Goal: Information Seeking & Learning: Learn about a topic

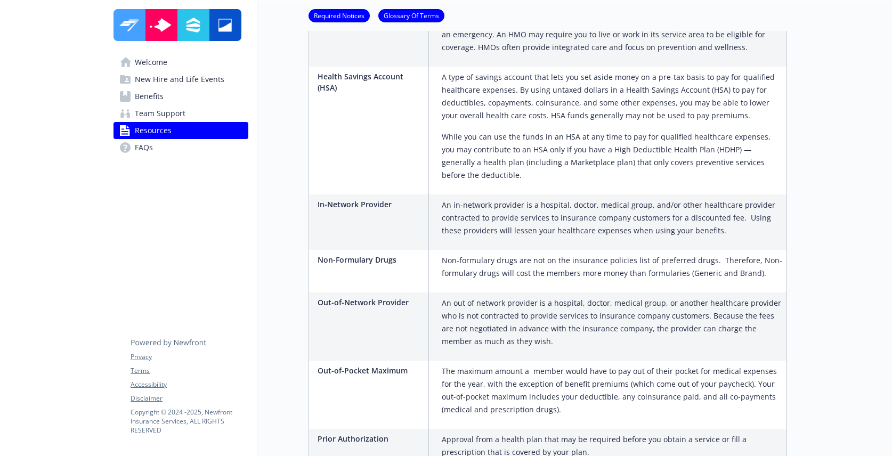
scroll to position [1432, 0]
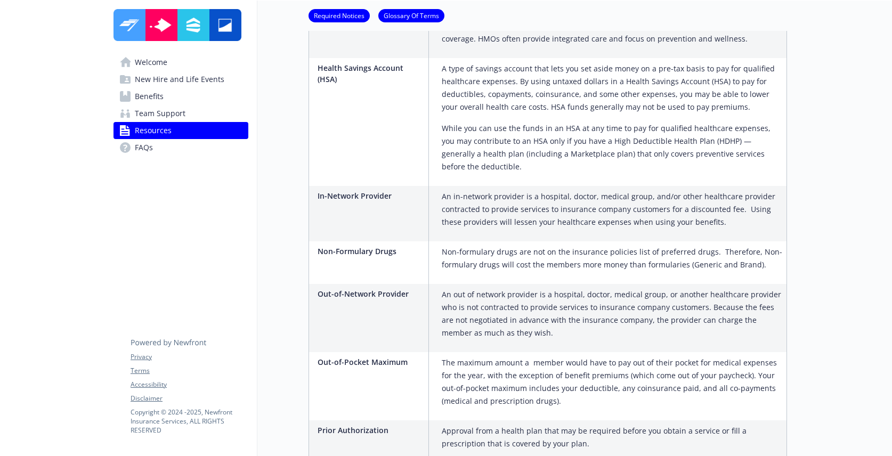
click at [191, 100] on link "Benefits" at bounding box center [181, 96] width 135 height 17
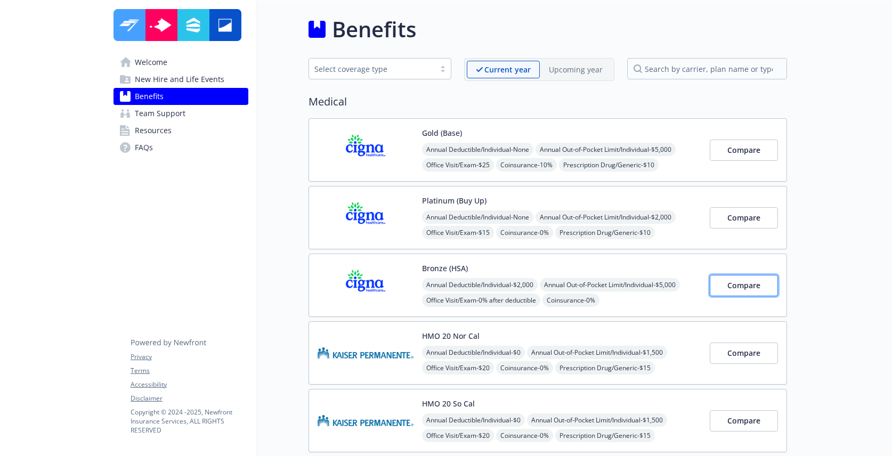
click at [747, 287] on span "Compare" at bounding box center [743, 285] width 33 height 10
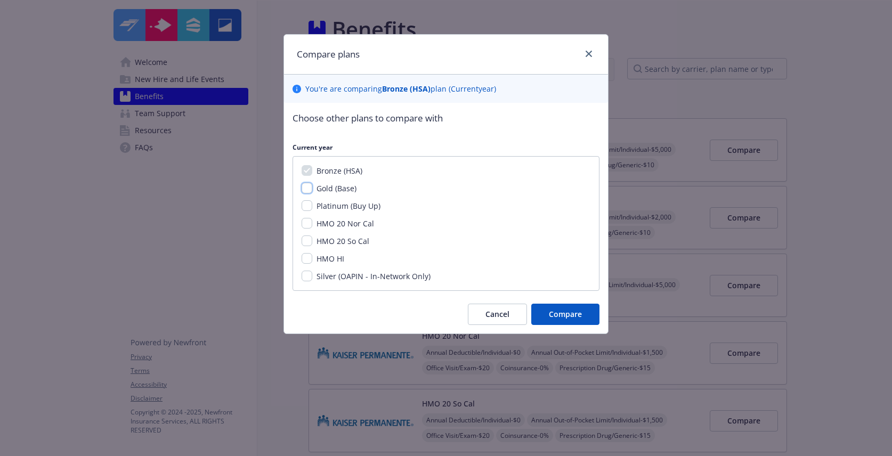
click at [307, 186] on input "Gold (Base)" at bounding box center [307, 188] width 11 height 11
checkbox input "true"
click at [307, 204] on input "Platinum (Buy Up)" at bounding box center [307, 205] width 11 height 11
checkbox input "true"
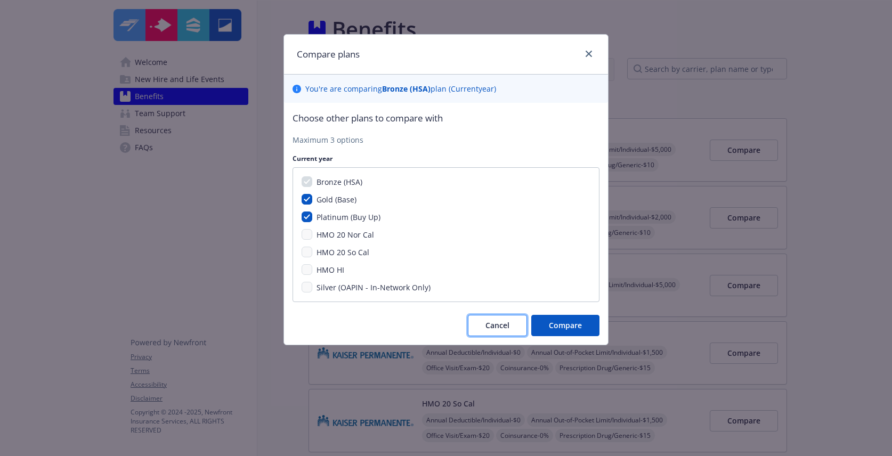
click at [503, 330] on span "Cancel" at bounding box center [497, 325] width 24 height 10
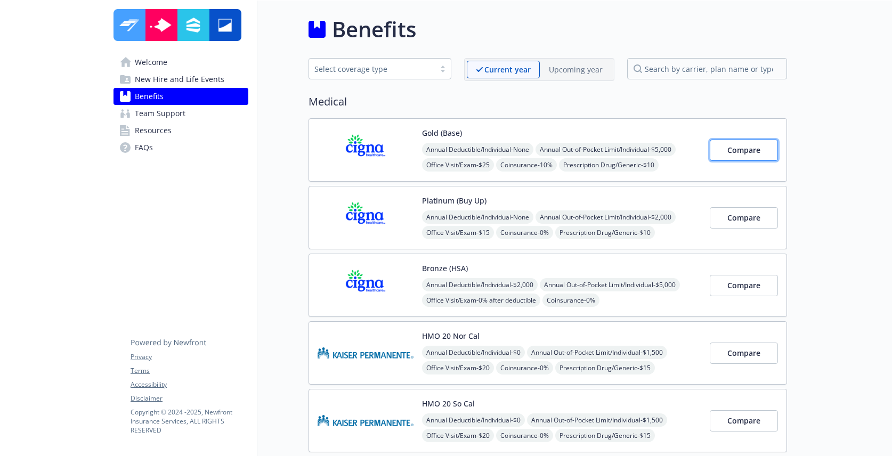
click at [763, 154] on button "Compare" at bounding box center [744, 150] width 68 height 21
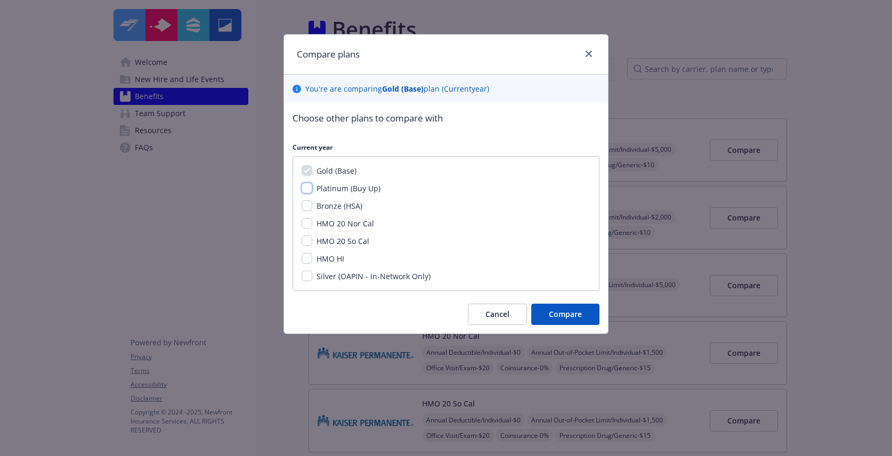
click at [304, 190] on input "Platinum (Buy Up)" at bounding box center [307, 188] width 11 height 11
checkbox input "true"
click at [308, 203] on input "Bronze (HSA)" at bounding box center [307, 205] width 11 height 11
checkbox input "true"
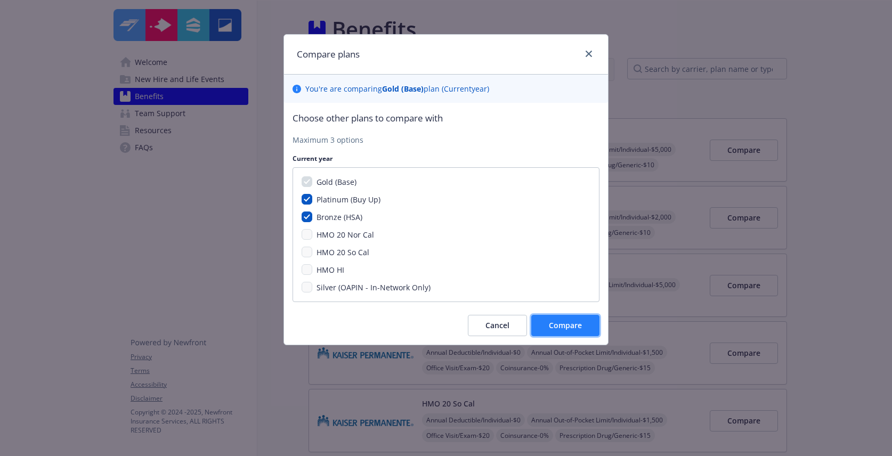
click at [569, 323] on span "Compare" at bounding box center [565, 325] width 33 height 10
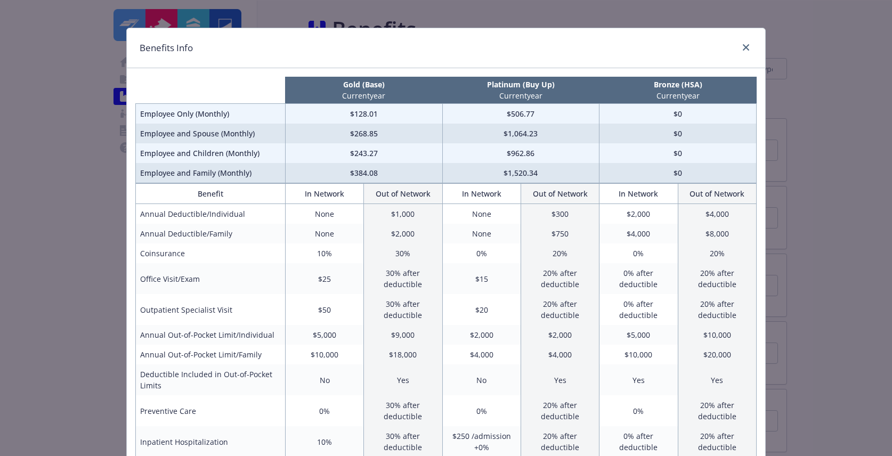
scroll to position [18, 0]
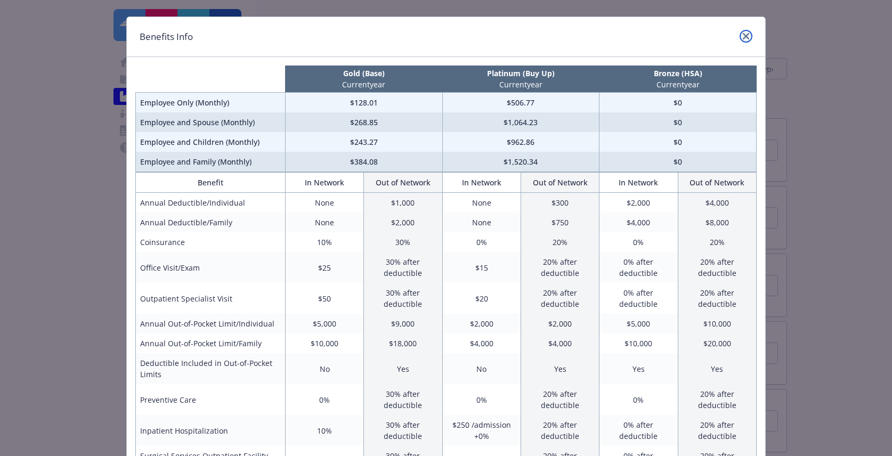
click at [748, 39] on icon "close" at bounding box center [746, 36] width 6 height 6
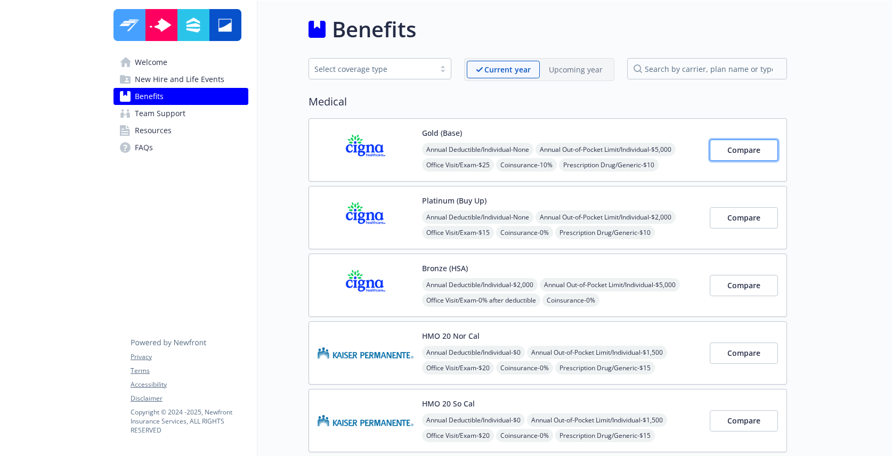
click at [769, 146] on button "Compare" at bounding box center [744, 150] width 68 height 21
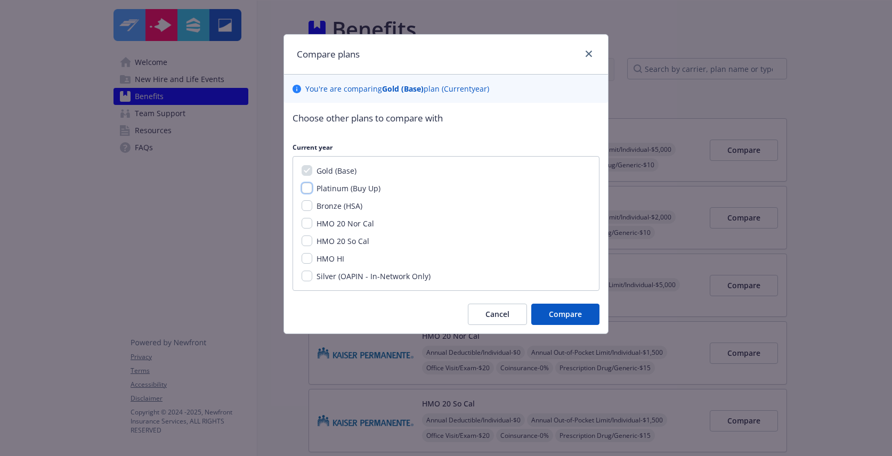
click at [305, 190] on input "Platinum (Buy Up)" at bounding box center [307, 188] width 11 height 11
checkbox input "true"
click at [306, 201] on input "Bronze (HSA)" at bounding box center [307, 205] width 11 height 11
checkbox input "true"
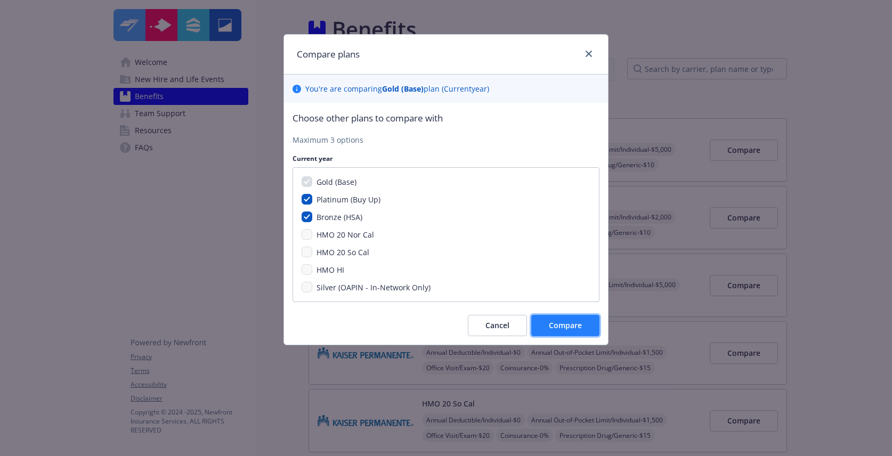
click at [569, 331] on button "Compare" at bounding box center [565, 325] width 68 height 21
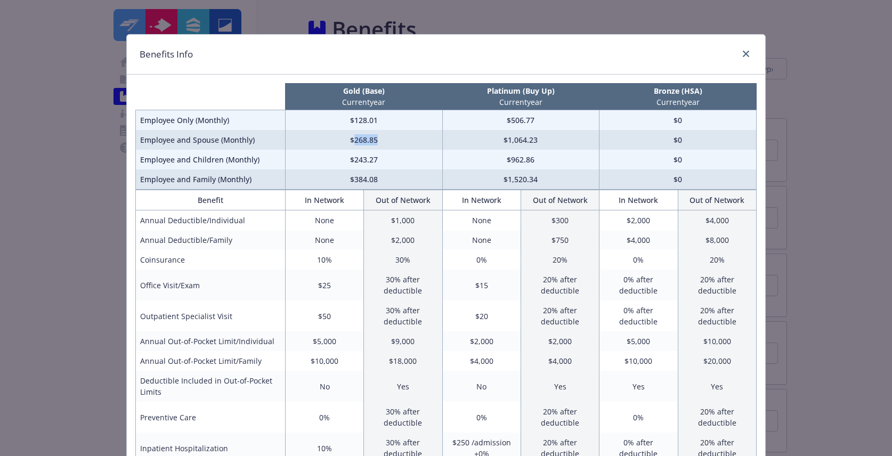
drag, startPoint x: 383, startPoint y: 143, endPoint x: 352, endPoint y: 143, distance: 30.9
click at [352, 143] on td "$268.85" at bounding box center [363, 140] width 157 height 20
drag, startPoint x: 560, startPoint y: 139, endPoint x: 502, endPoint y: 140, distance: 58.1
click at [502, 140] on td "$1,064.23" at bounding box center [520, 140] width 157 height 20
click at [548, 142] on td "$1,064.23" at bounding box center [520, 140] width 157 height 20
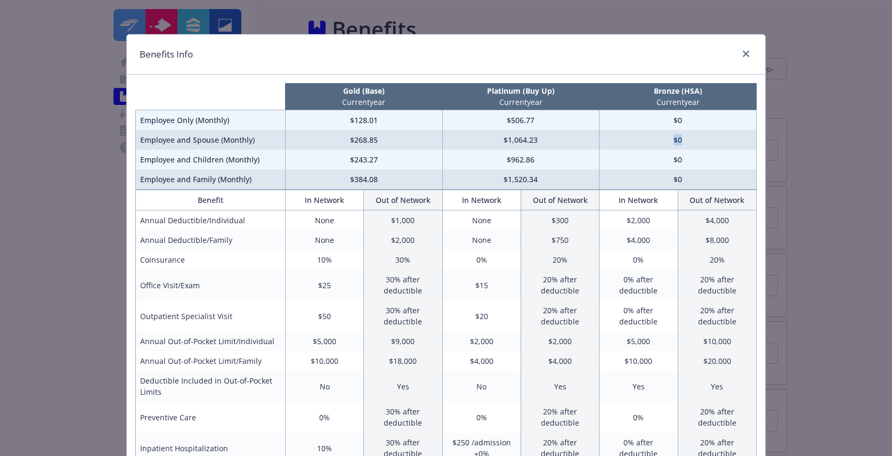
drag, startPoint x: 688, startPoint y: 143, endPoint x: 665, endPoint y: 143, distance: 23.4
click at [665, 143] on td "$0" at bounding box center [677, 140] width 157 height 20
click at [747, 52] on icon "close" at bounding box center [746, 54] width 6 height 6
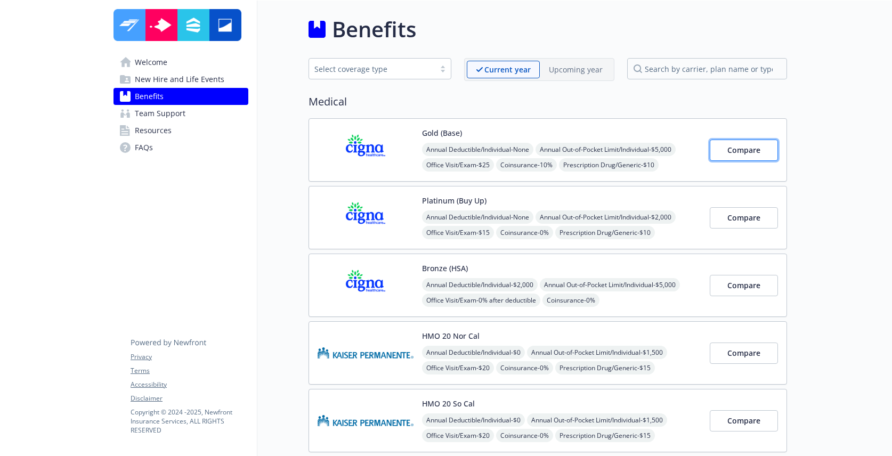
click at [761, 145] on button "Compare" at bounding box center [744, 150] width 68 height 21
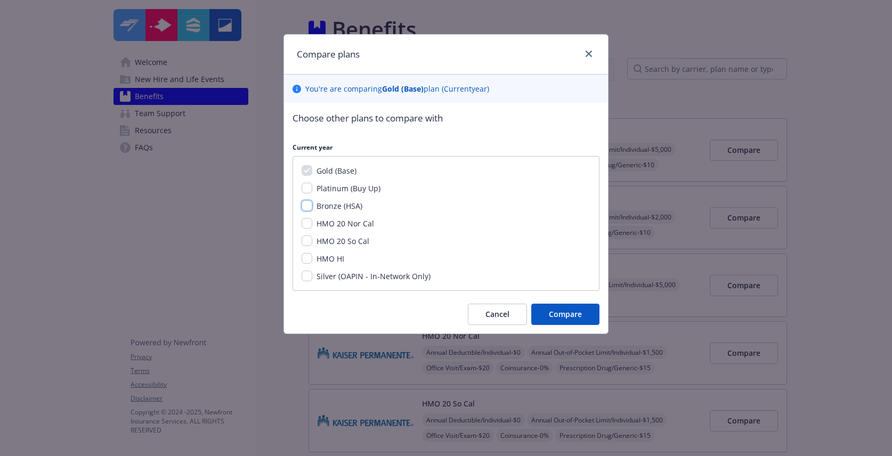
click at [305, 208] on input "Bronze (HSA)" at bounding box center [307, 205] width 11 height 11
checkbox input "true"
click at [311, 278] on input "Silver (OAPIN - In-Network Only)" at bounding box center [307, 276] width 11 height 11
checkbox input "true"
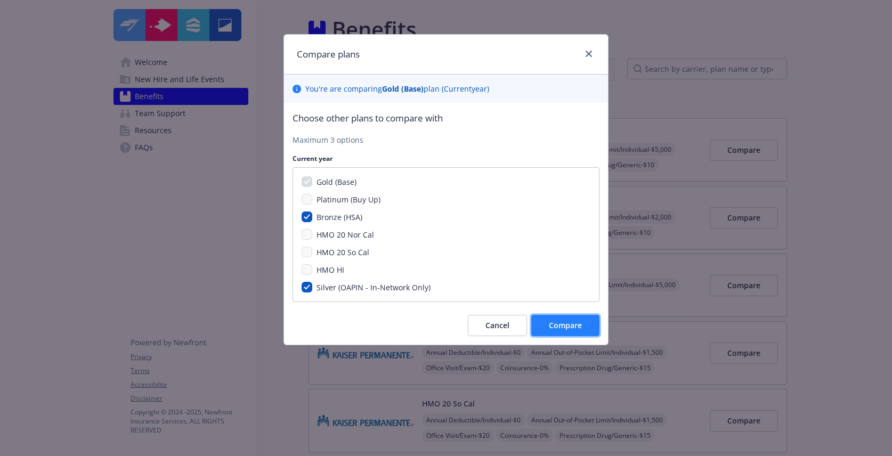
click at [579, 330] on span "Compare" at bounding box center [565, 325] width 33 height 10
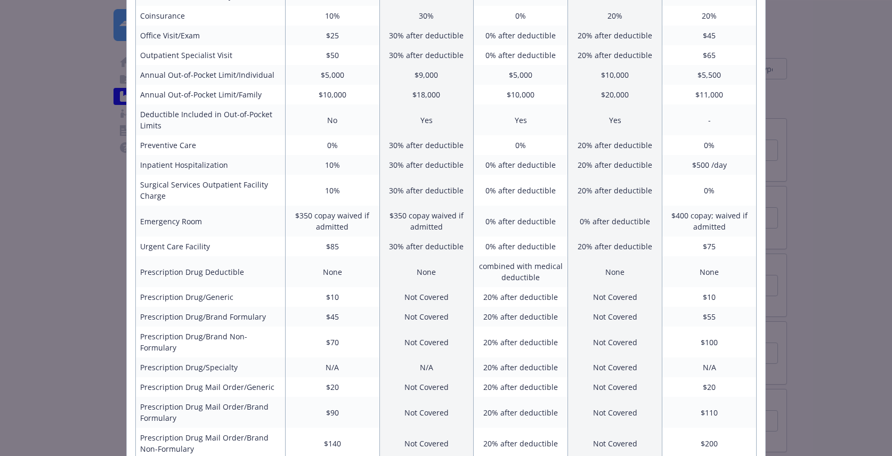
scroll to position [0, 0]
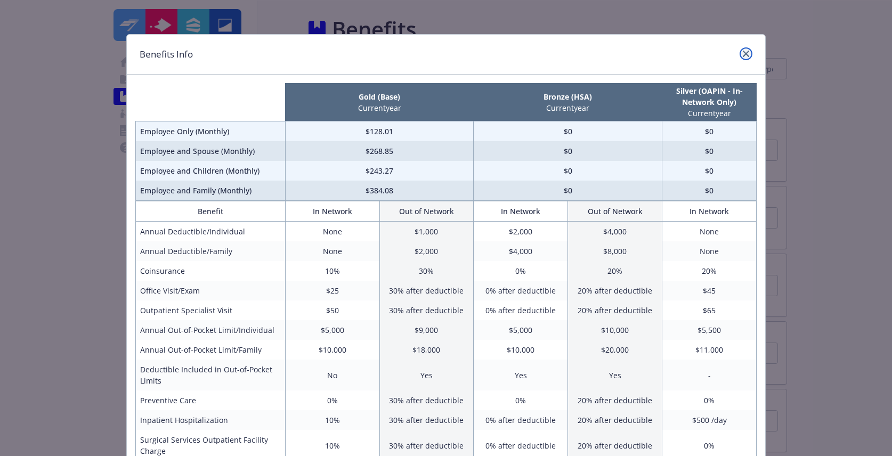
click at [744, 54] on icon "close" at bounding box center [746, 54] width 6 height 6
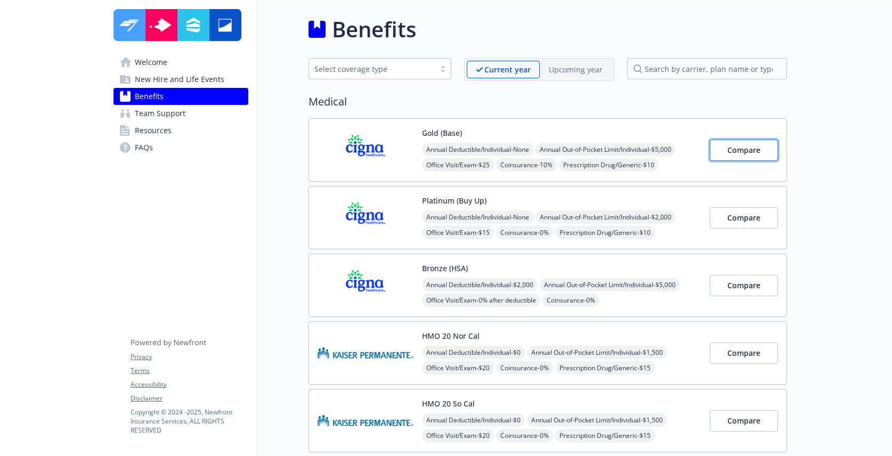
click at [758, 149] on span "Compare" at bounding box center [743, 150] width 33 height 10
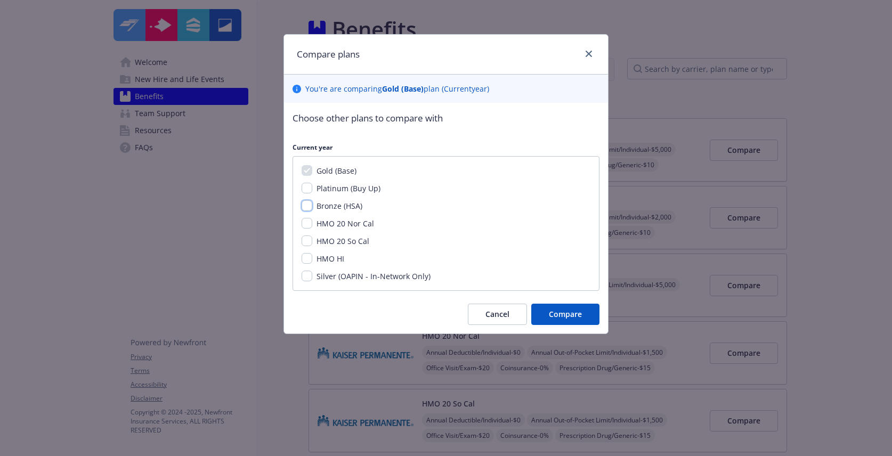
click at [306, 207] on input "Bronze (HSA)" at bounding box center [307, 205] width 11 height 11
checkbox input "true"
click at [555, 315] on span "Compare" at bounding box center [565, 314] width 33 height 10
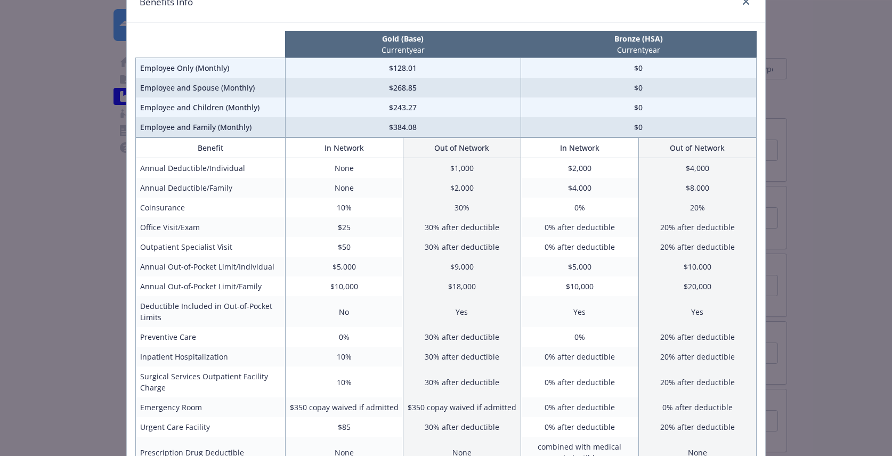
scroll to position [29, 0]
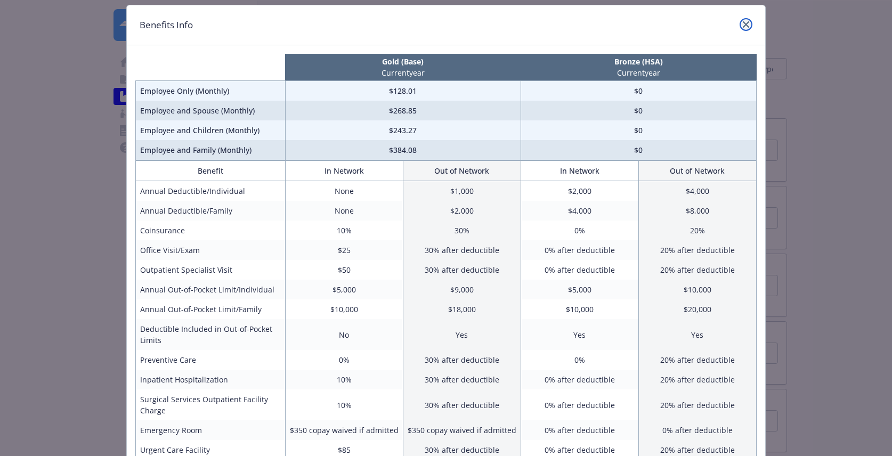
click at [748, 21] on icon "close" at bounding box center [746, 24] width 6 height 6
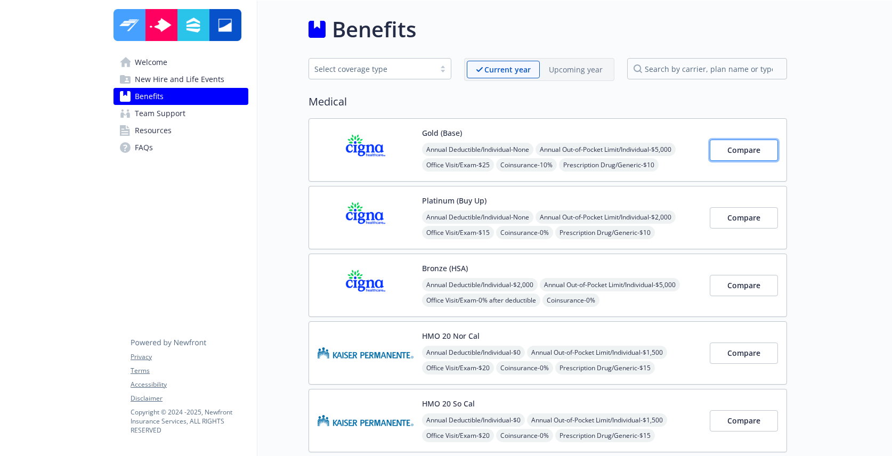
click at [754, 151] on span "Compare" at bounding box center [743, 150] width 33 height 10
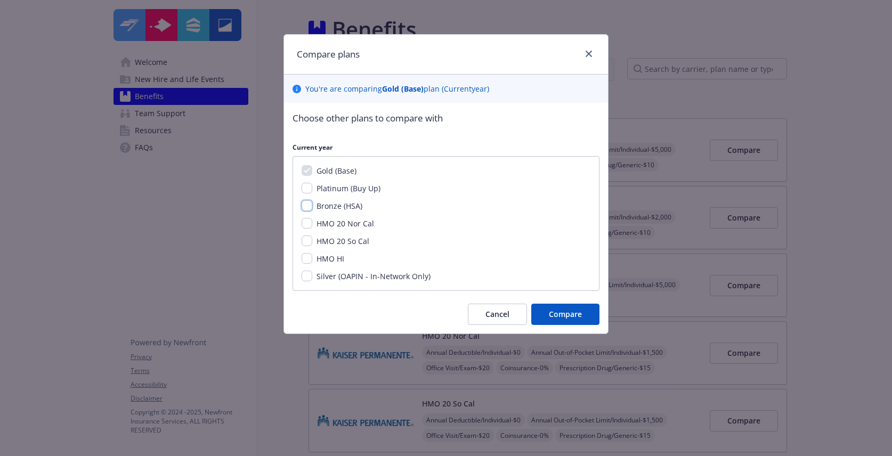
click at [307, 207] on input "Bronze (HSA)" at bounding box center [307, 205] width 11 height 11
checkbox input "true"
click at [307, 278] on input "Silver (OAPIN - In-Network Only)" at bounding box center [307, 276] width 11 height 11
checkbox input "true"
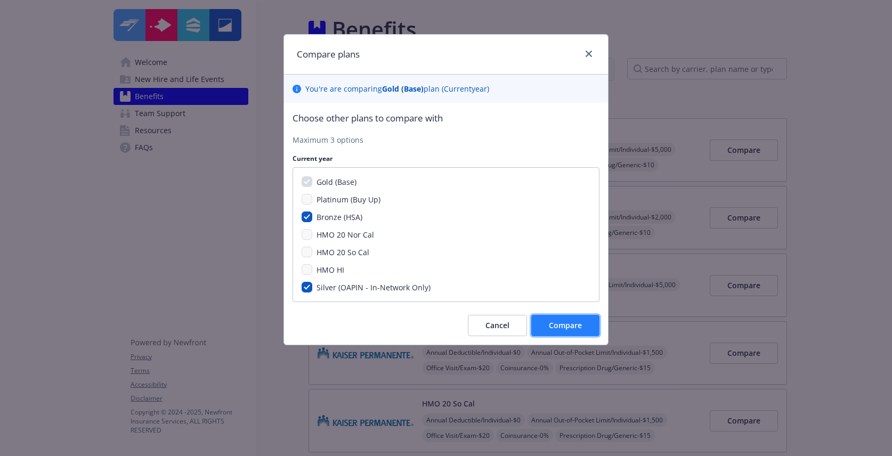
click at [592, 335] on button "Compare" at bounding box center [565, 325] width 68 height 21
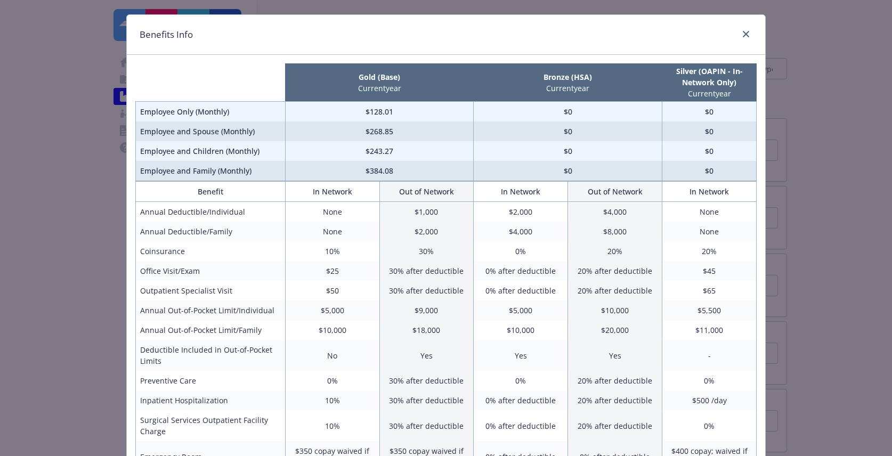
scroll to position [0, 0]
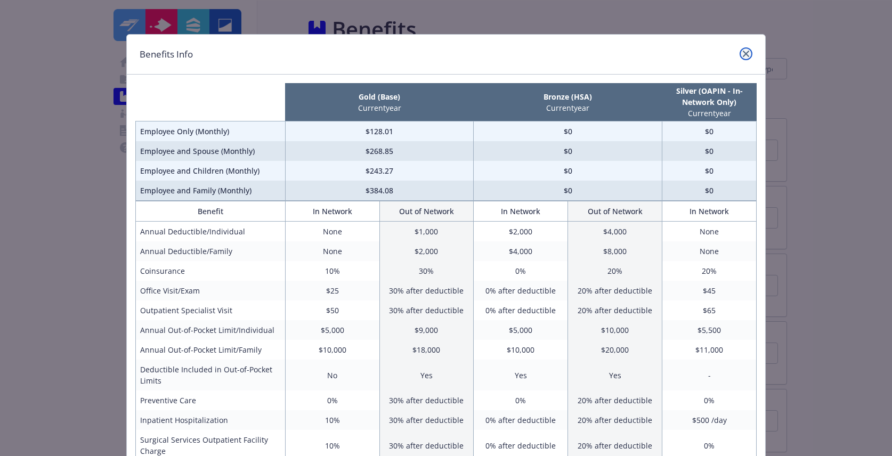
click at [745, 54] on icon "close" at bounding box center [746, 54] width 6 height 6
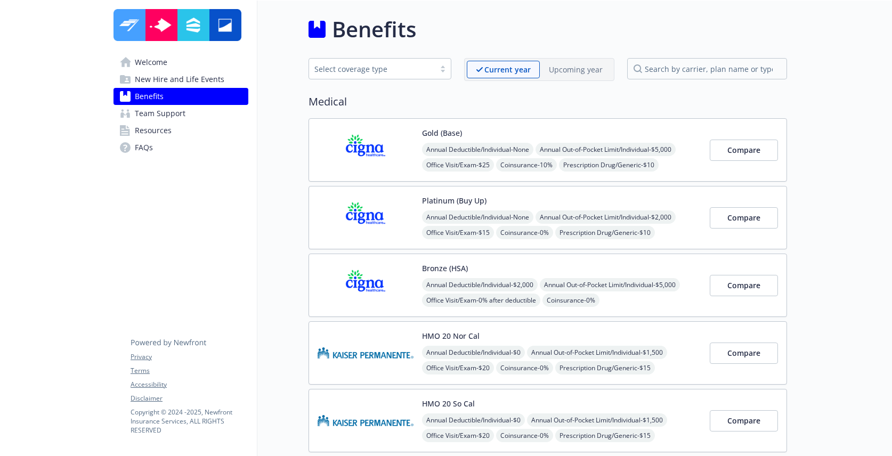
click at [370, 163] on img at bounding box center [366, 149] width 96 height 45
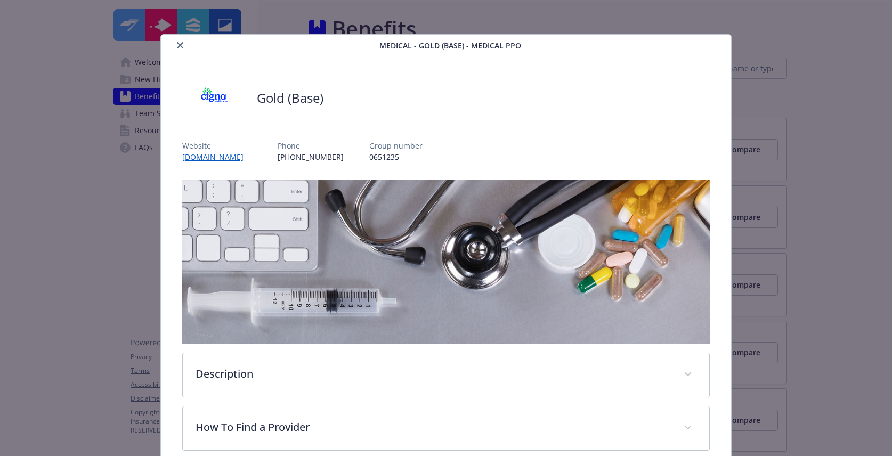
scroll to position [32, 0]
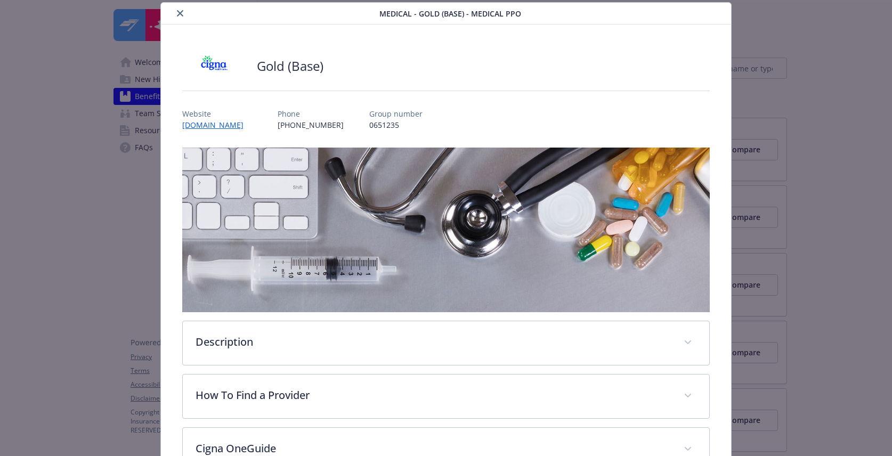
click at [177, 10] on icon "close" at bounding box center [180, 13] width 6 height 6
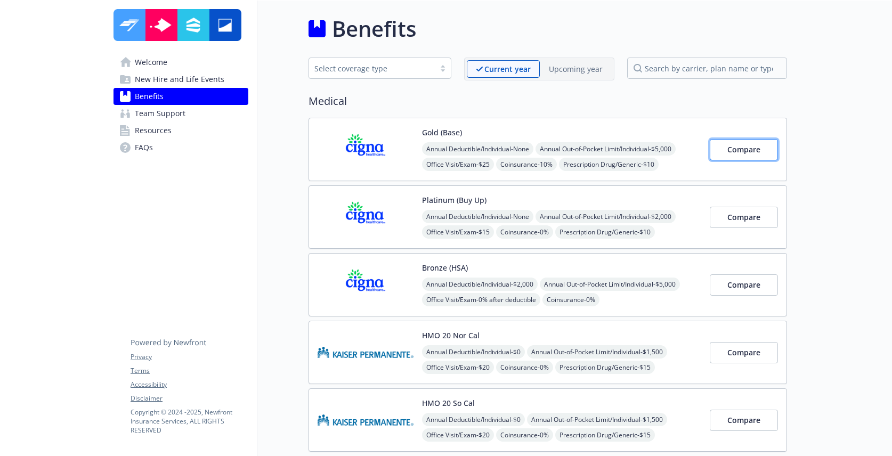
click at [740, 153] on span "Compare" at bounding box center [743, 149] width 33 height 10
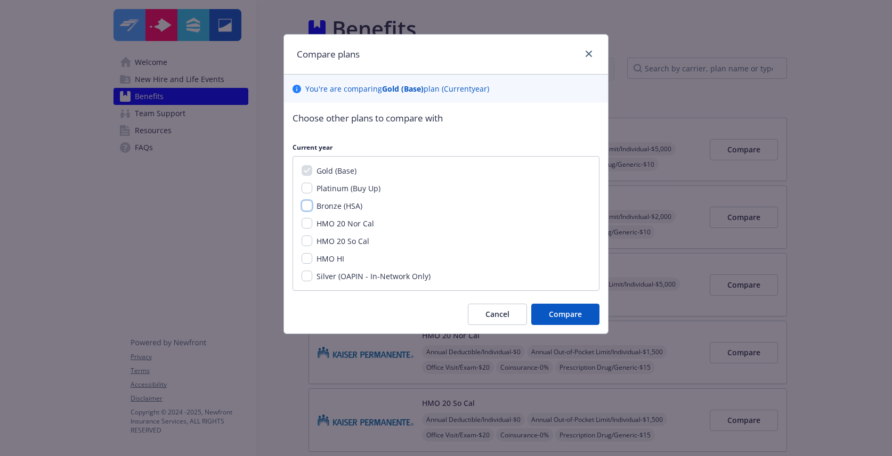
click at [303, 206] on input "Bronze (HSA)" at bounding box center [307, 205] width 11 height 11
checkbox input "true"
click at [305, 192] on input "Platinum (Buy Up)" at bounding box center [307, 188] width 11 height 11
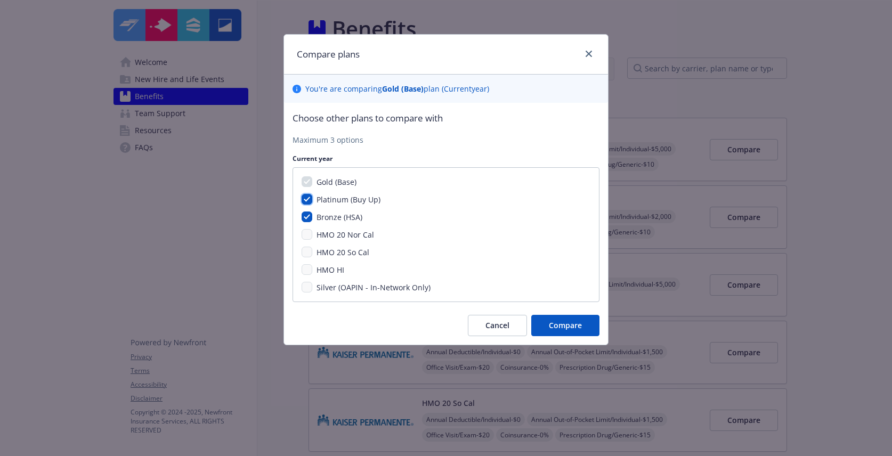
click at [304, 200] on input "Platinum (Buy Up)" at bounding box center [307, 199] width 11 height 11
checkbox input "false"
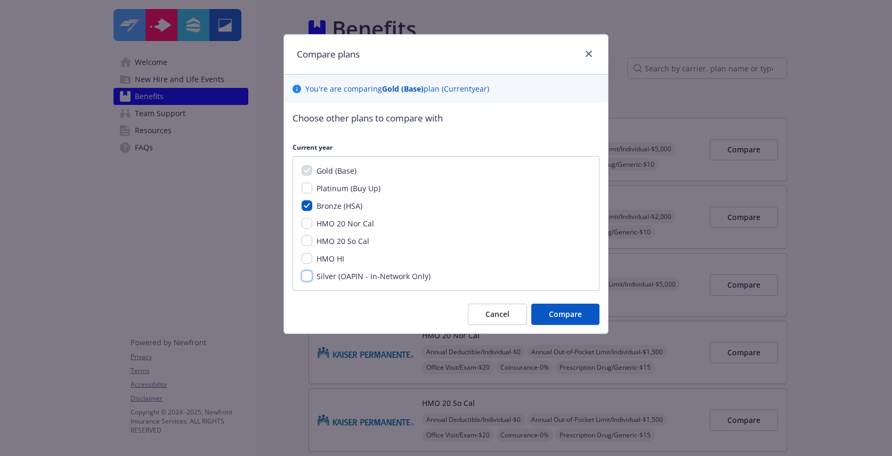
click at [310, 276] on input "Silver (OAPIN - In-Network Only)" at bounding box center [307, 276] width 11 height 11
checkbox input "true"
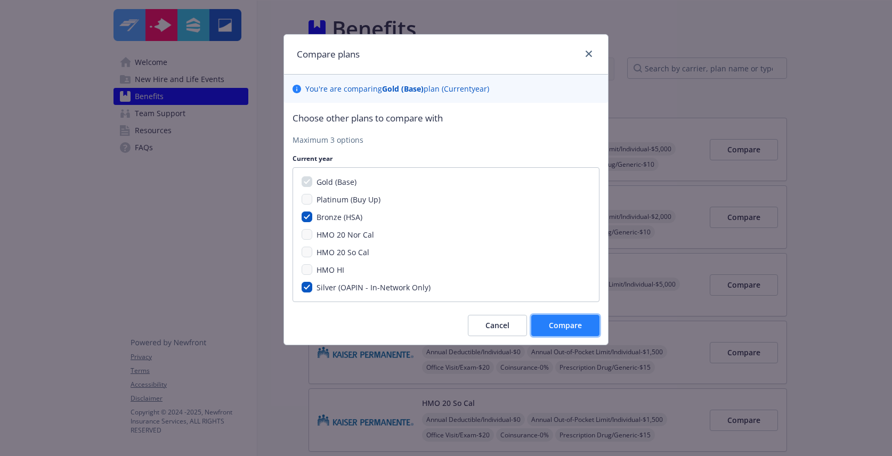
click at [562, 321] on span "Compare" at bounding box center [565, 325] width 33 height 10
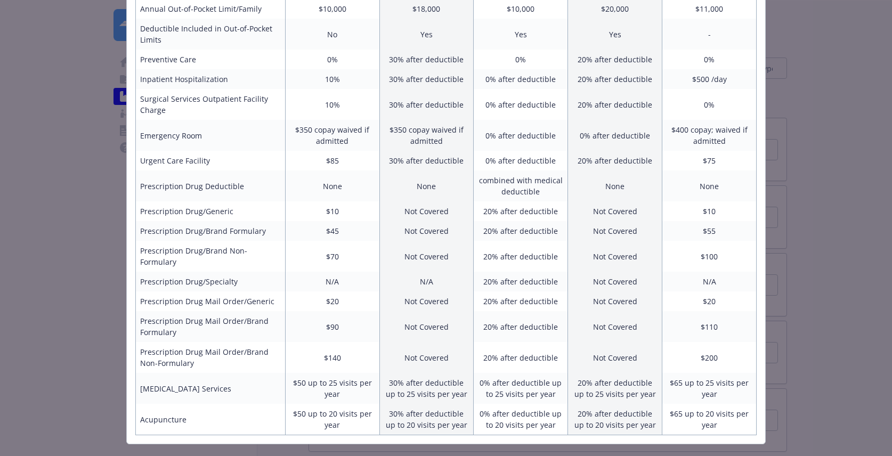
scroll to position [352, 0]
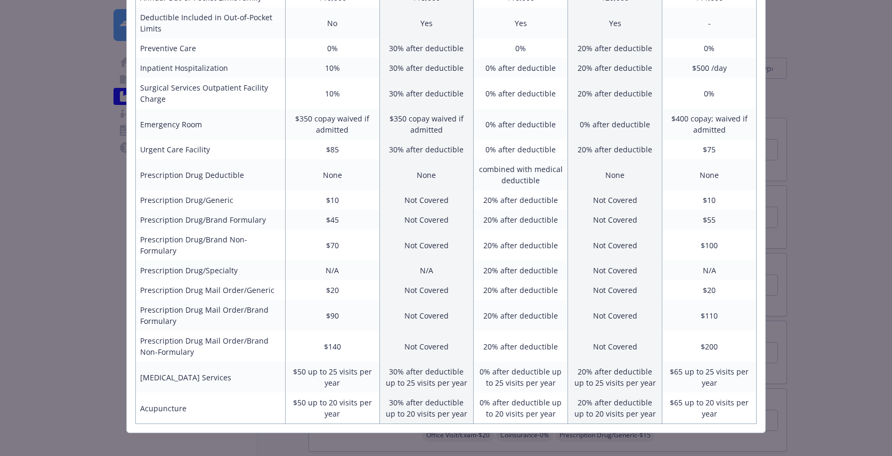
click at [443, 379] on td "30% after deductible up to 25 visits per year" at bounding box center [426, 377] width 94 height 31
drag, startPoint x: 726, startPoint y: 243, endPoint x: 455, endPoint y: 237, distance: 271.3
click at [422, 240] on tr "Prescription Drug/Brand Non-Formulary $70 Not Covered 20% after deductible Not …" at bounding box center [446, 245] width 621 height 31
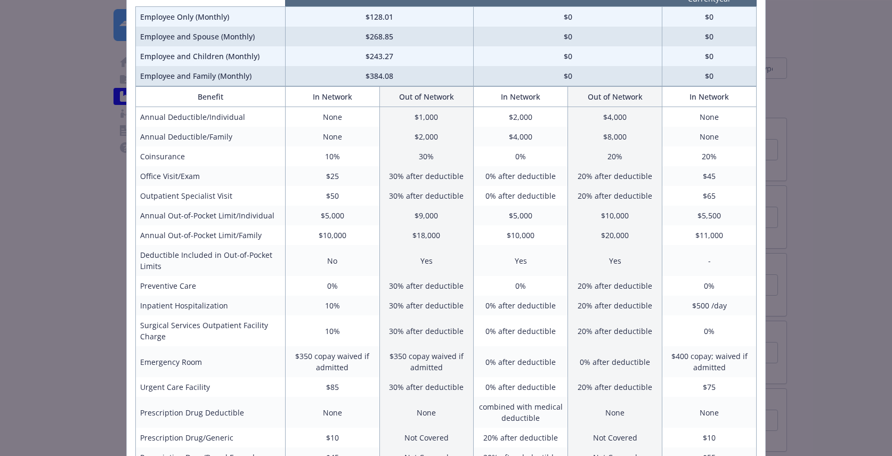
scroll to position [116, 0]
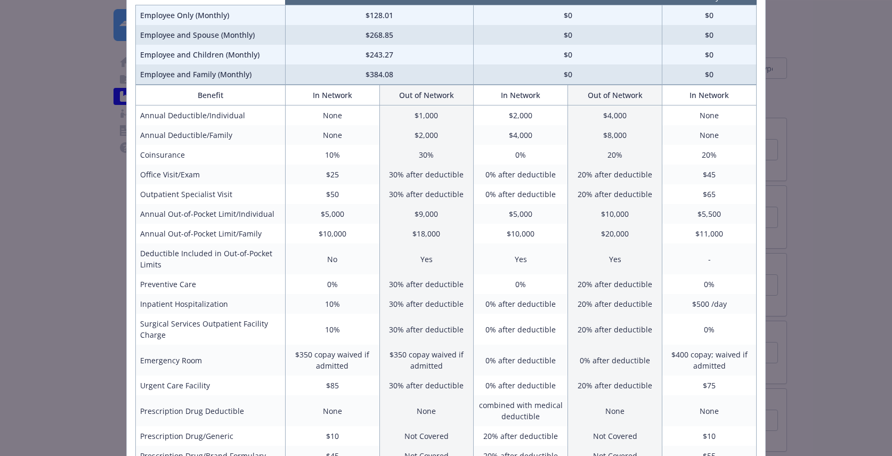
click at [872, 240] on div "Benefits Info Gold (Base) Current year Bronze (HSA) Current year Silver (OAPIN …" at bounding box center [446, 228] width 892 height 456
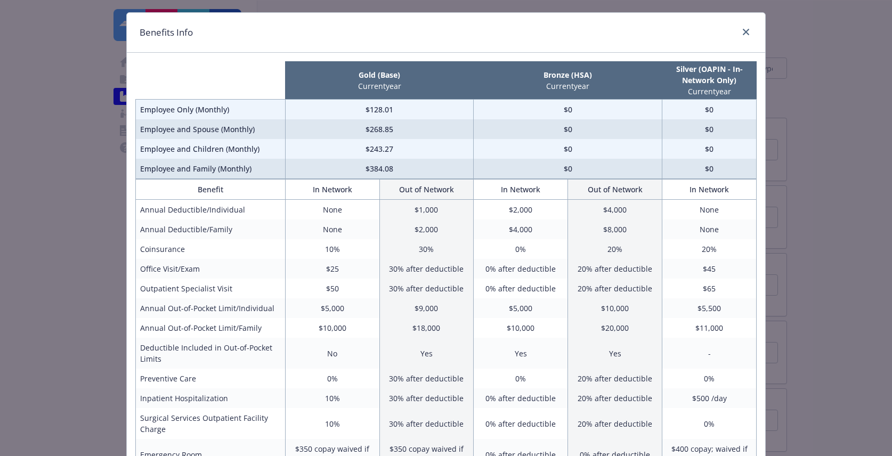
scroll to position [6, 0]
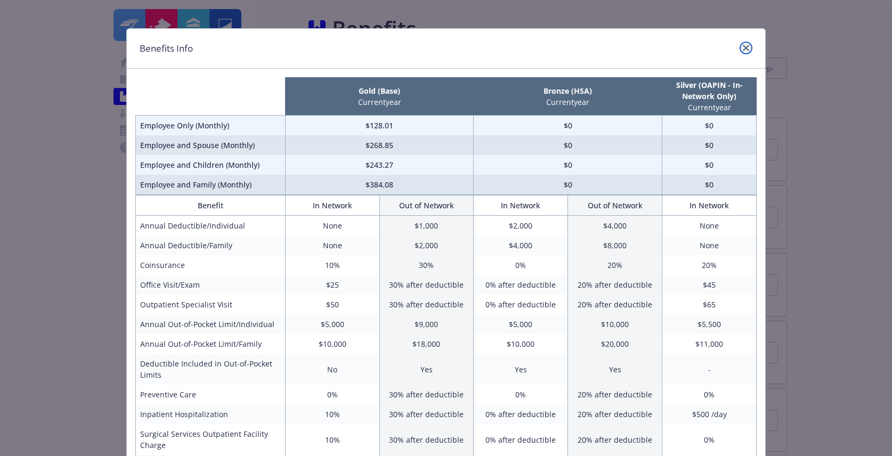
click at [745, 45] on icon "close" at bounding box center [746, 48] width 6 height 6
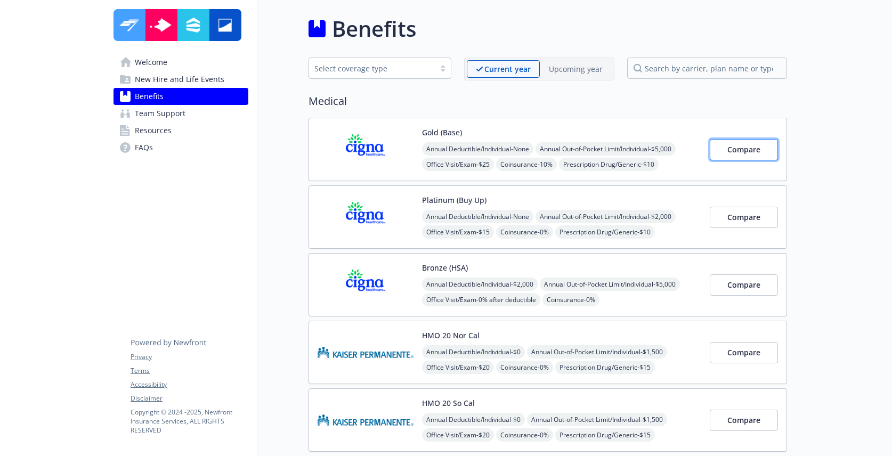
click at [741, 145] on span "Compare" at bounding box center [743, 149] width 33 height 10
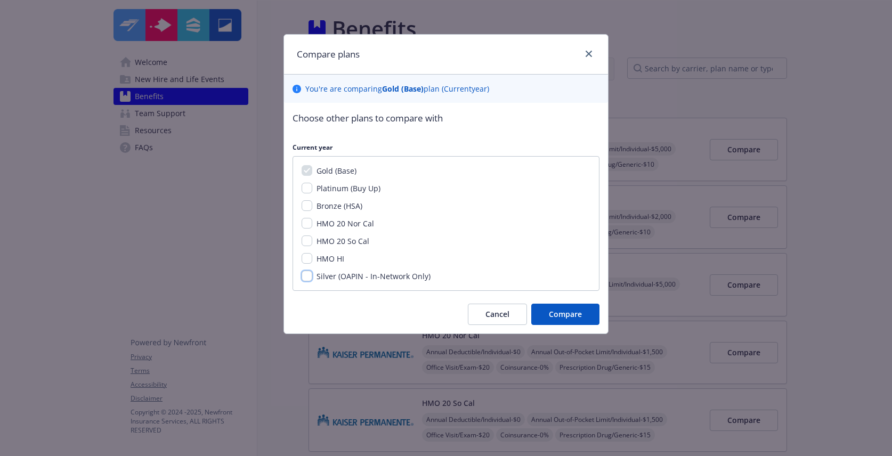
click at [307, 273] on input "Silver (OAPIN - In-Network Only)" at bounding box center [307, 276] width 11 height 11
checkbox input "true"
click at [488, 312] on span "Cancel" at bounding box center [497, 314] width 24 height 10
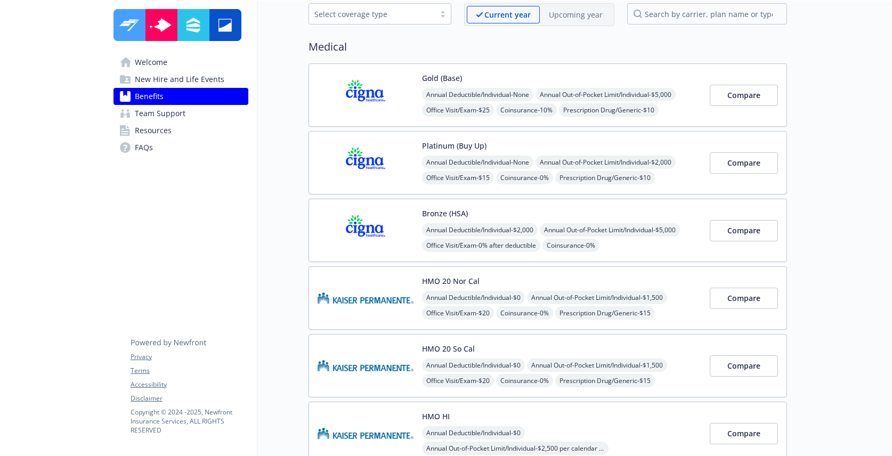
scroll to position [68, 0]
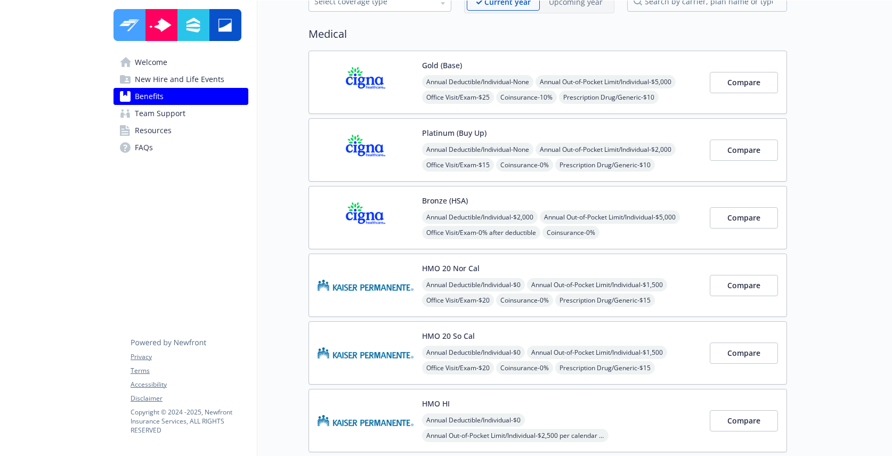
click at [347, 291] on img at bounding box center [366, 285] width 96 height 45
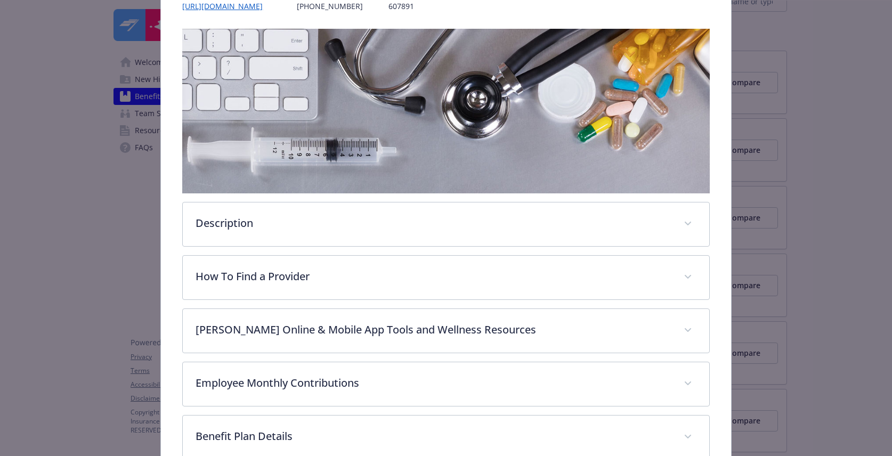
scroll to position [222, 0]
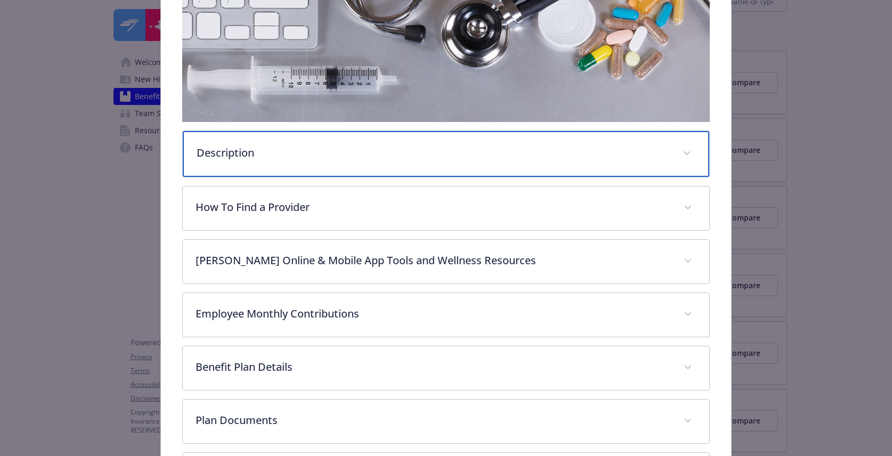
click at [323, 165] on div "Description" at bounding box center [446, 154] width 526 height 46
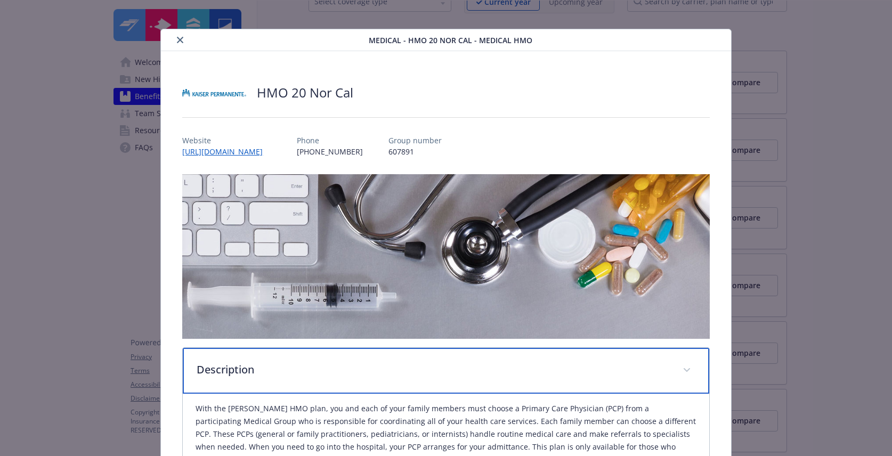
scroll to position [5, 0]
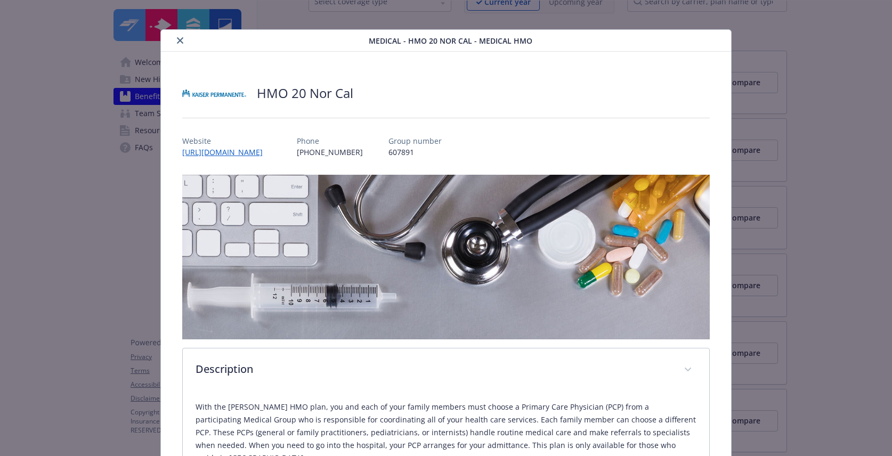
click at [184, 43] on button "close" at bounding box center [180, 40] width 13 height 13
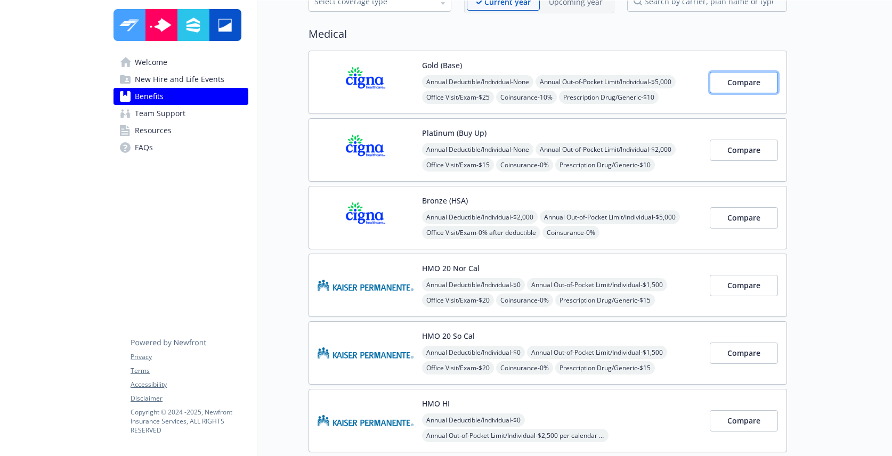
click at [765, 82] on button "Compare" at bounding box center [744, 82] width 68 height 21
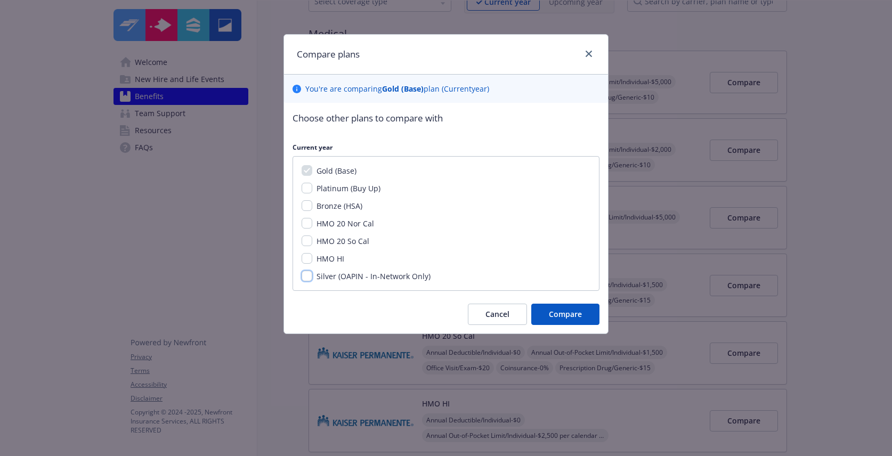
click at [306, 276] on input "Silver (OAPIN - In-Network Only)" at bounding box center [307, 276] width 11 height 11
checkbox input "true"
click at [563, 316] on span "Compare" at bounding box center [565, 314] width 33 height 10
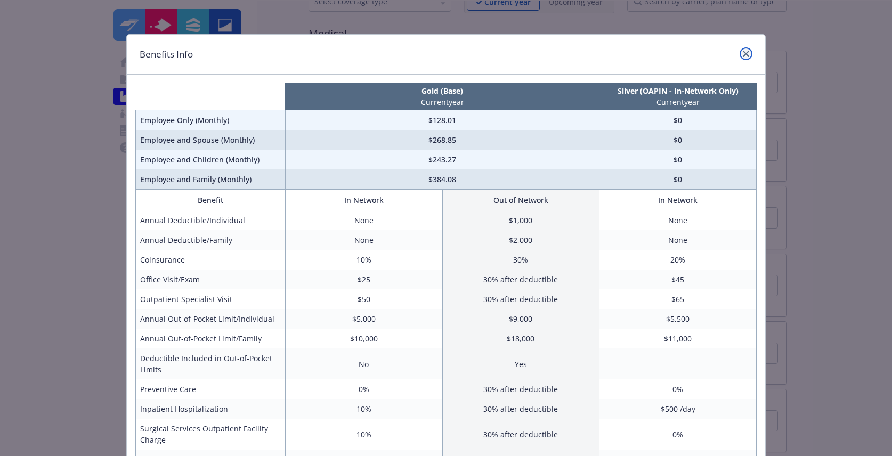
click at [748, 53] on icon "close" at bounding box center [746, 54] width 6 height 6
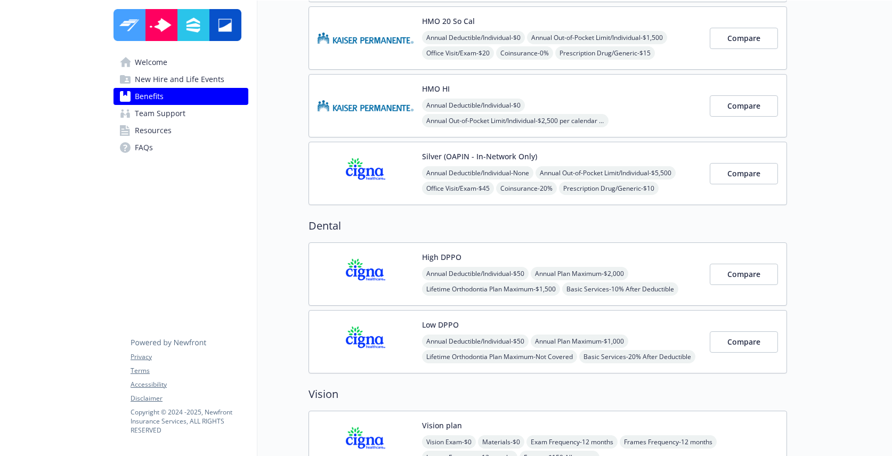
scroll to position [422, 0]
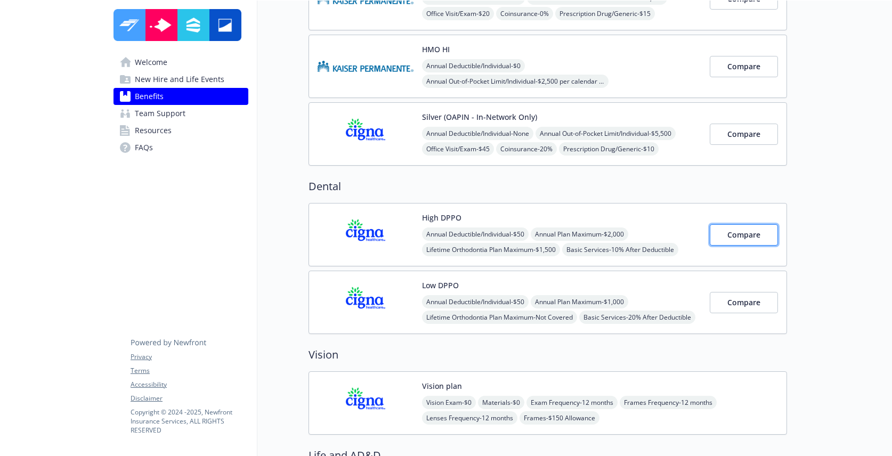
click at [739, 239] on span "Compare" at bounding box center [743, 235] width 33 height 10
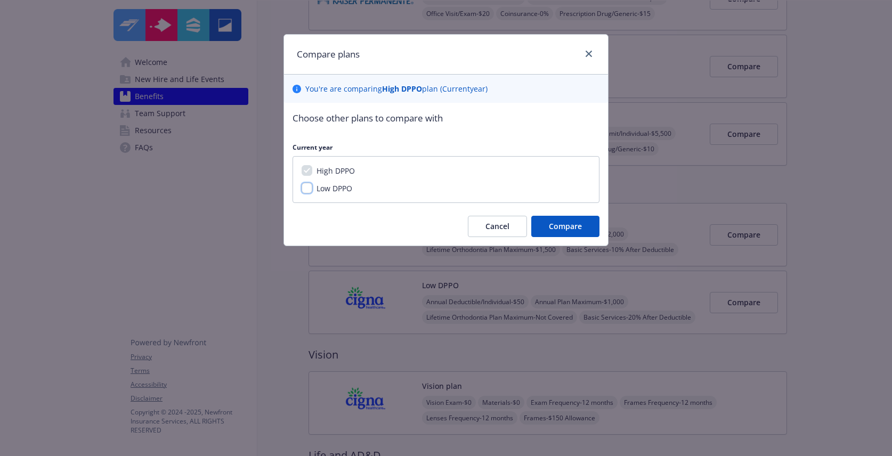
click at [311, 188] on input "Low DPPO" at bounding box center [307, 188] width 11 height 11
checkbox input "true"
click at [557, 225] on span "Compare" at bounding box center [565, 226] width 33 height 10
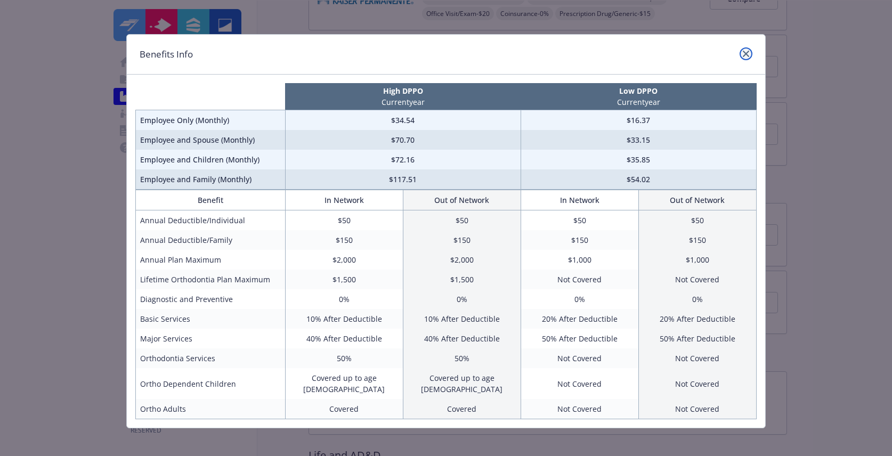
click at [744, 49] on link "close" at bounding box center [746, 53] width 13 height 13
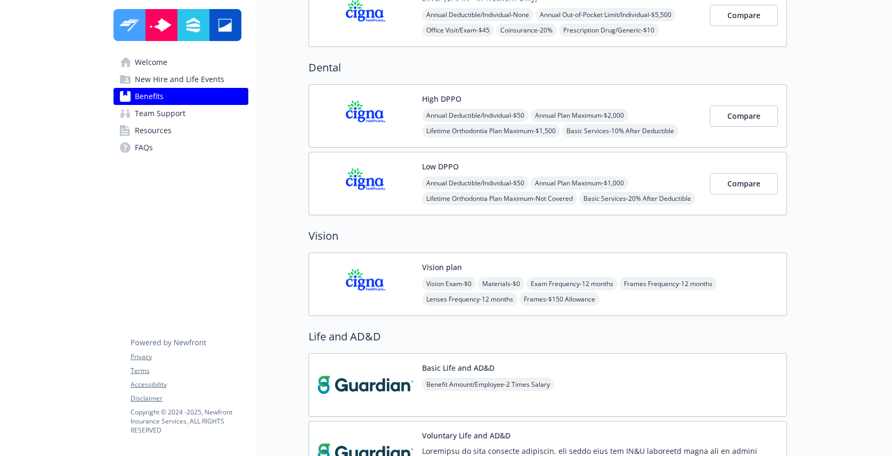
click at [387, 280] on img at bounding box center [366, 284] width 96 height 45
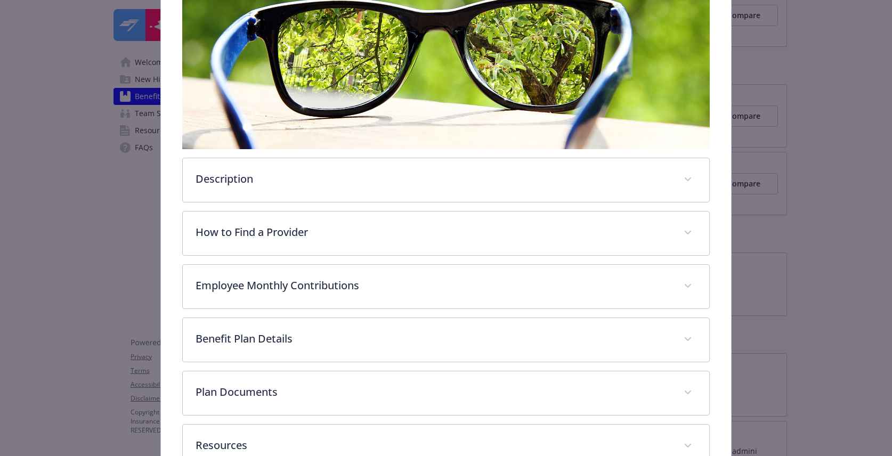
scroll to position [268, 0]
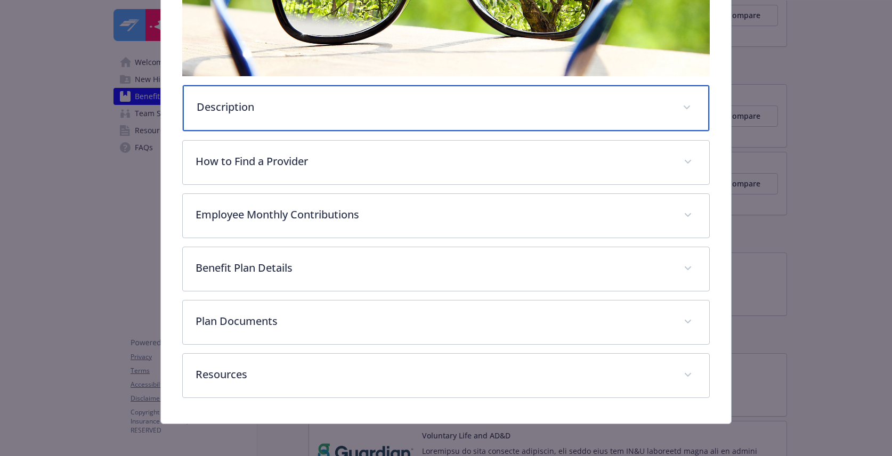
click at [290, 124] on div "Description" at bounding box center [446, 108] width 526 height 46
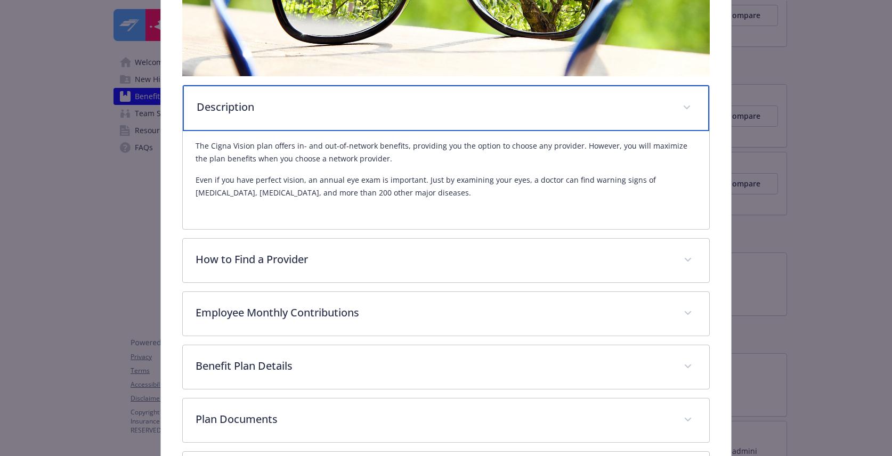
click at [290, 117] on div "Description" at bounding box center [446, 108] width 526 height 46
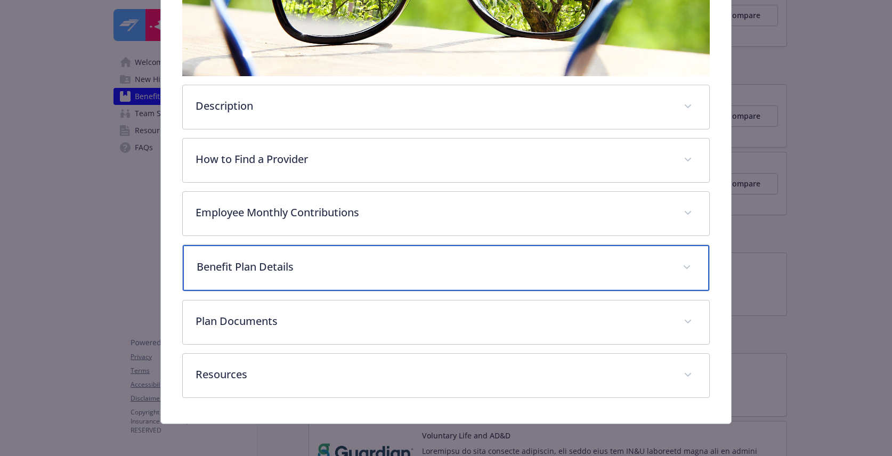
click at [340, 269] on p "Benefit Plan Details" at bounding box center [433, 267] width 473 height 16
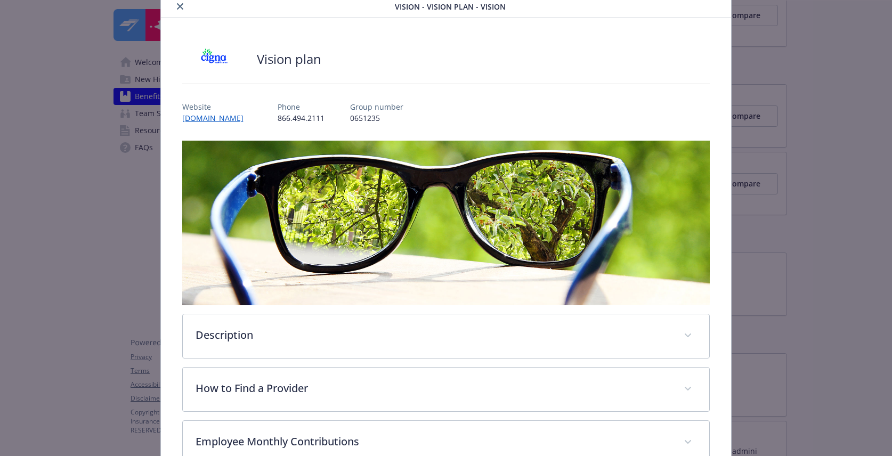
scroll to position [0, 0]
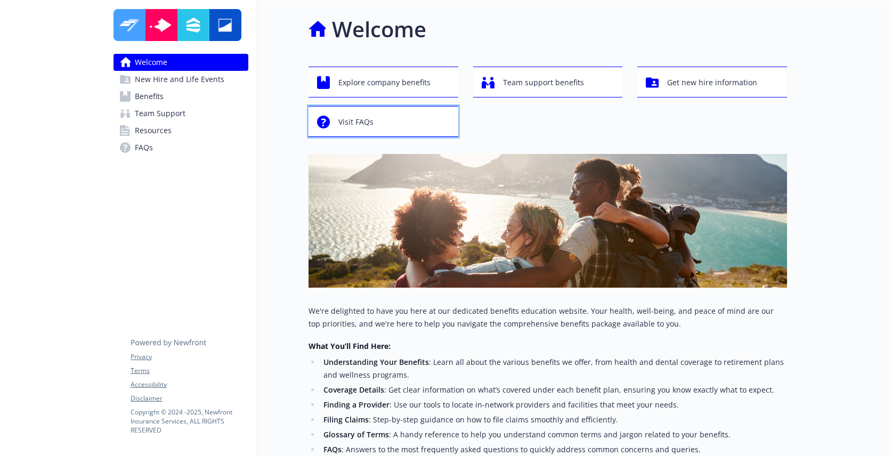
click at [351, 124] on span "Visit FAQs" at bounding box center [355, 122] width 35 height 20
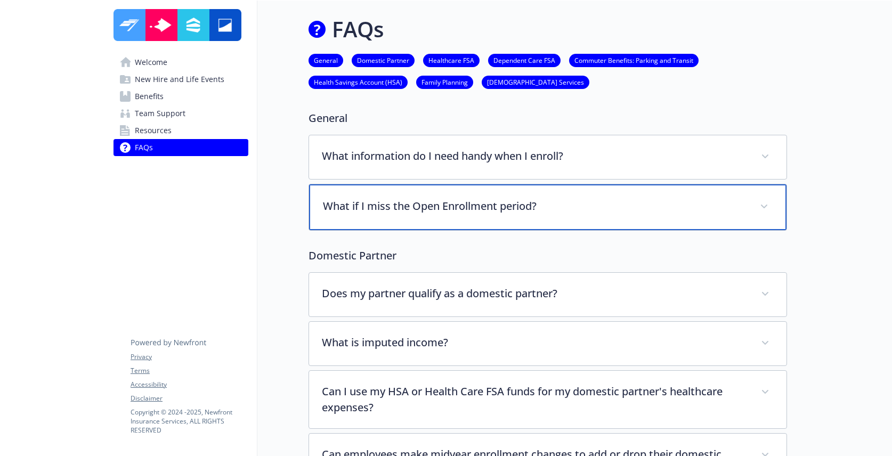
click at [438, 209] on p "What if I miss the Open Enrollment period?" at bounding box center [535, 206] width 424 height 16
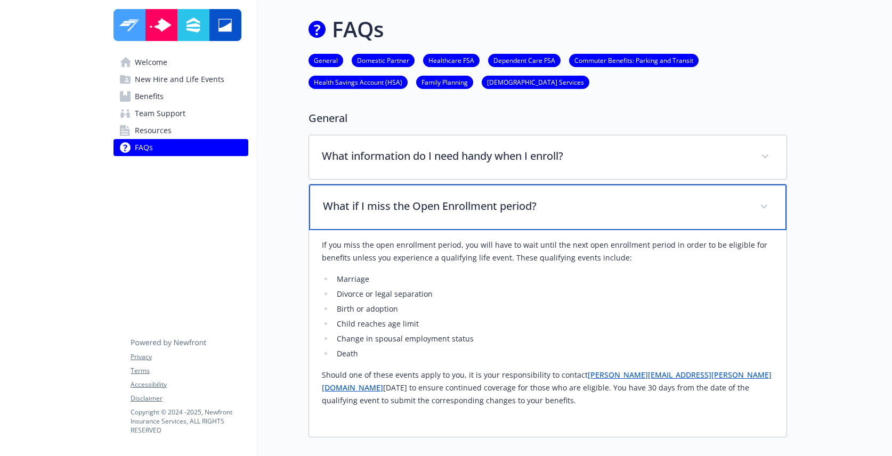
click at [550, 215] on div "What if I miss the Open Enrollment period?" at bounding box center [547, 207] width 477 height 46
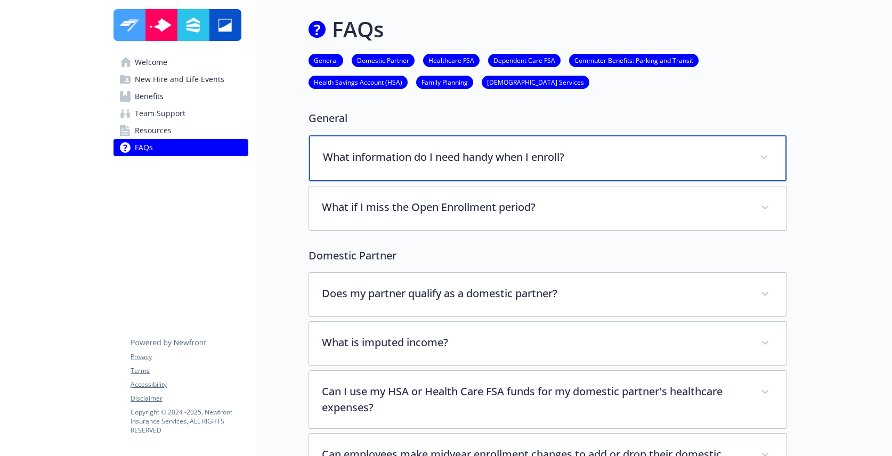
click at [515, 164] on div "What information do I need handy when I enroll?" at bounding box center [547, 158] width 477 height 46
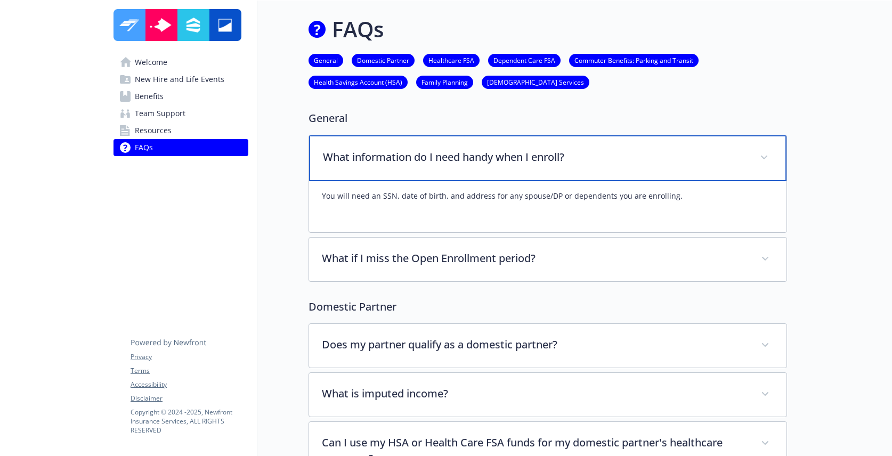
click at [515, 164] on p "What information do I need handy when I enroll?" at bounding box center [535, 157] width 424 height 16
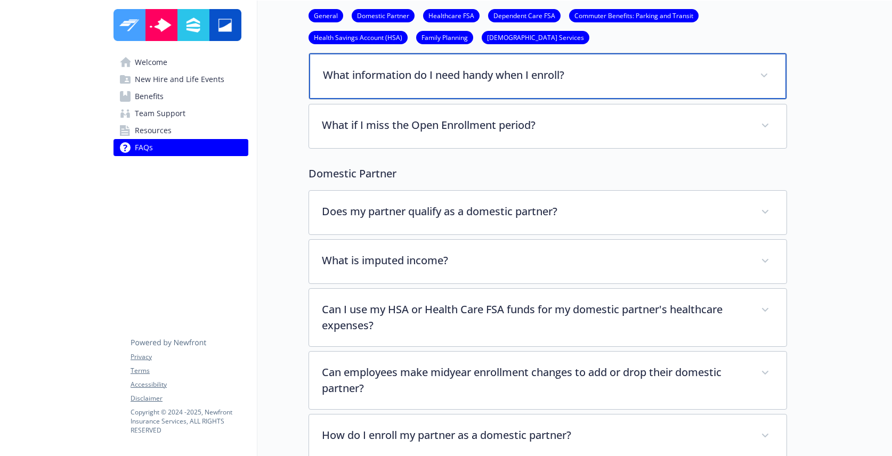
scroll to position [110, 0]
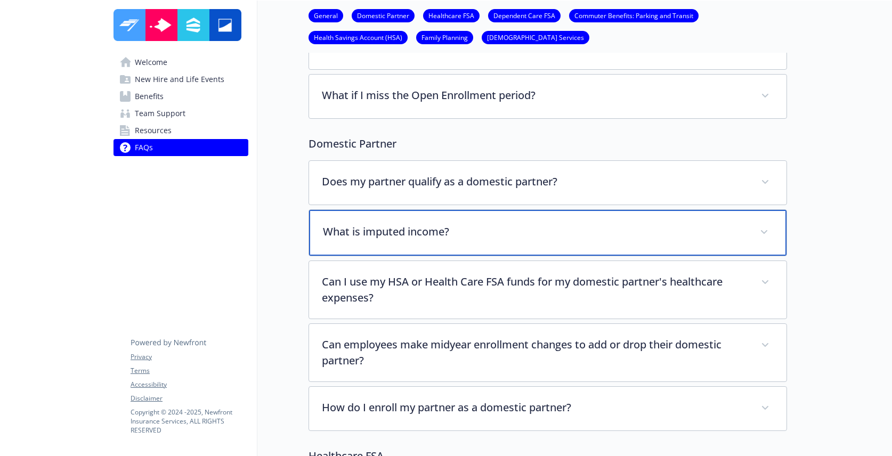
click at [484, 247] on div "What is imputed income?" at bounding box center [547, 233] width 477 height 46
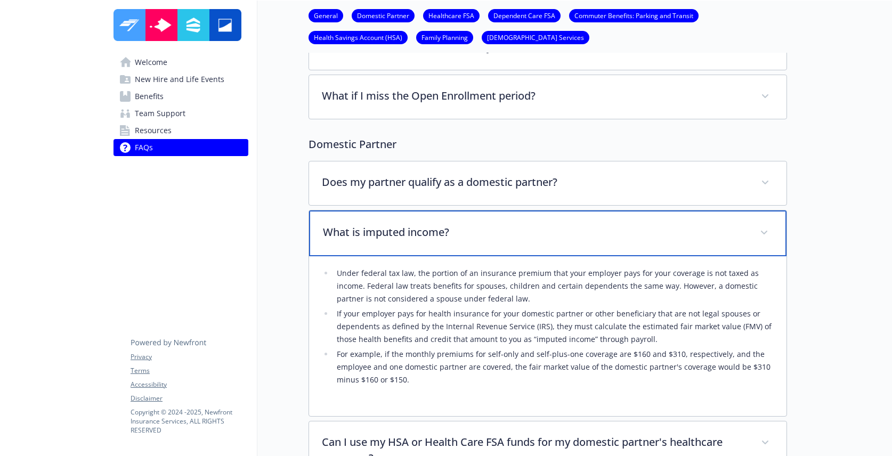
scroll to position [110, 0]
click at [484, 247] on div "What is imputed income?" at bounding box center [547, 232] width 477 height 46
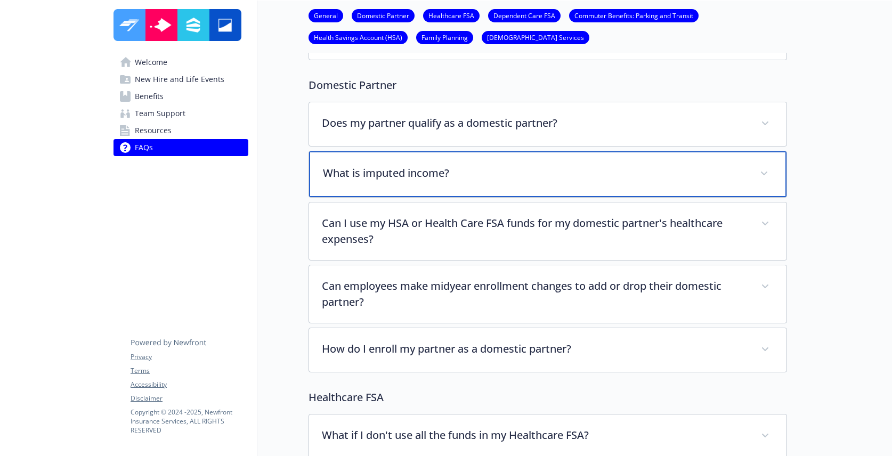
scroll to position [196, 0]
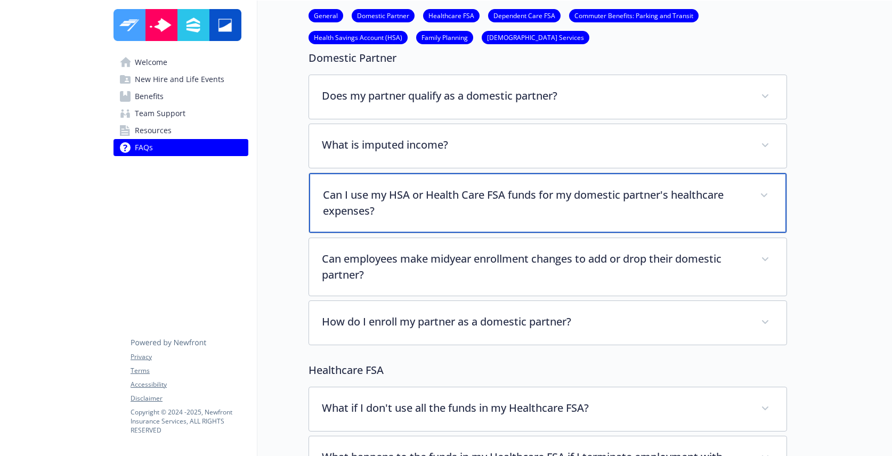
click at [477, 231] on div "Can I use my HSA or Health Care FSA funds for my domestic partner's healthcare …" at bounding box center [547, 203] width 477 height 60
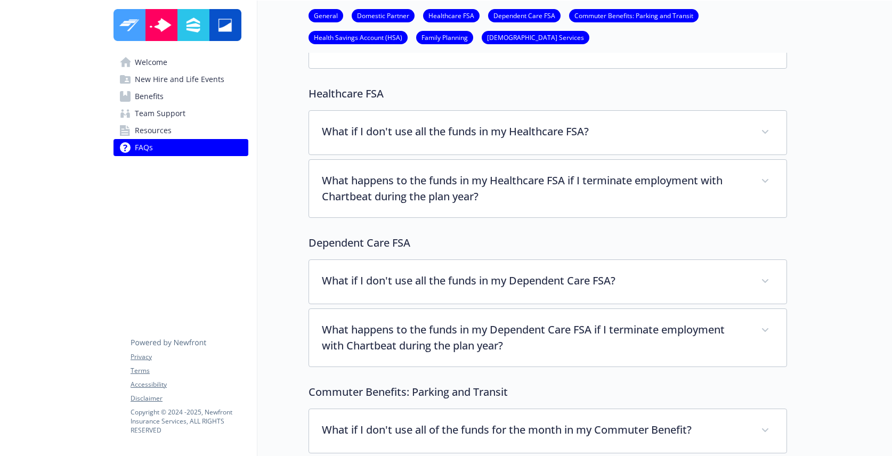
scroll to position [623, 0]
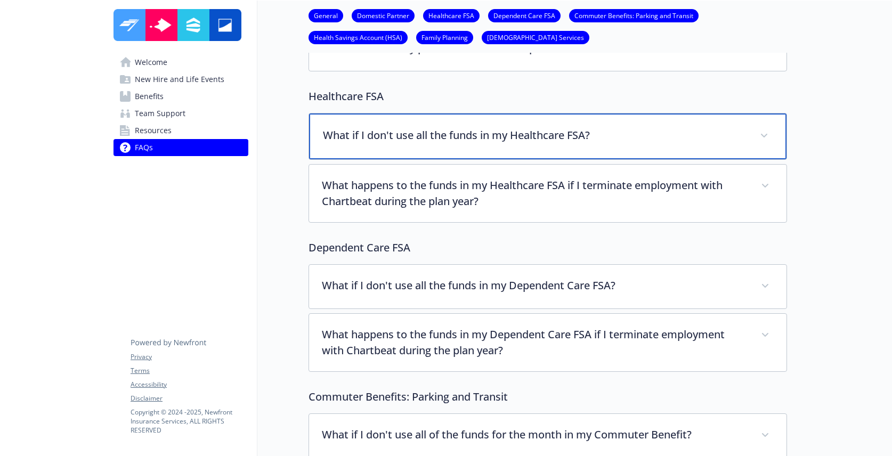
click at [501, 150] on div "What if I don't use all the funds in my Healthcare FSA?" at bounding box center [547, 137] width 477 height 46
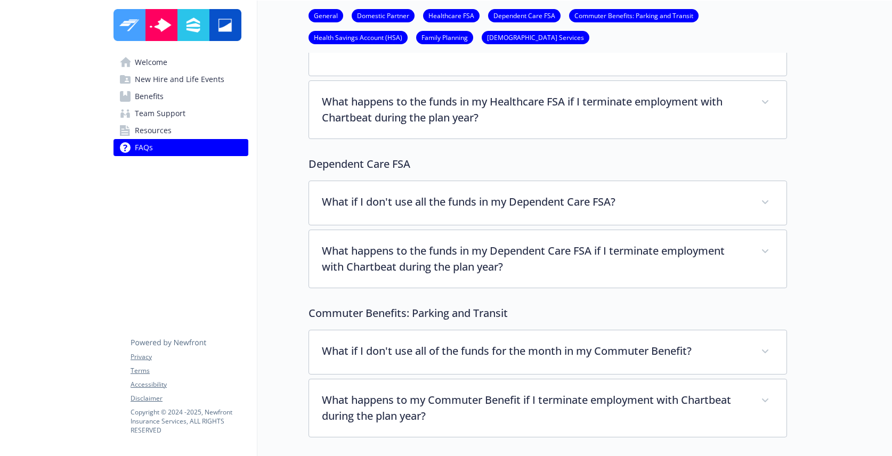
scroll to position [842, 0]
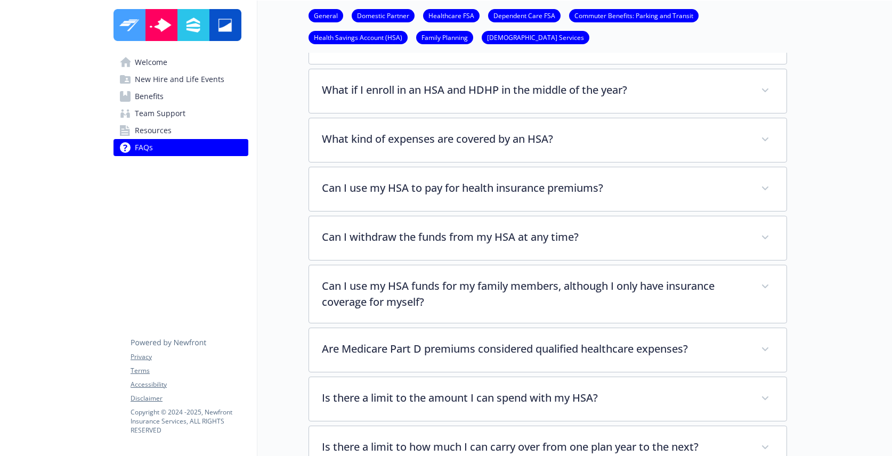
scroll to position [1494, 0]
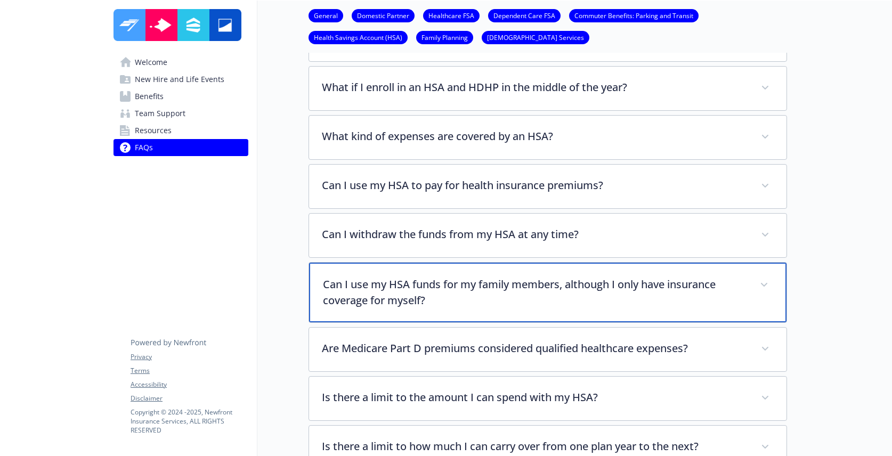
click at [509, 293] on p "Can I use my HSA funds for my family members, although I only have insurance co…" at bounding box center [535, 293] width 424 height 32
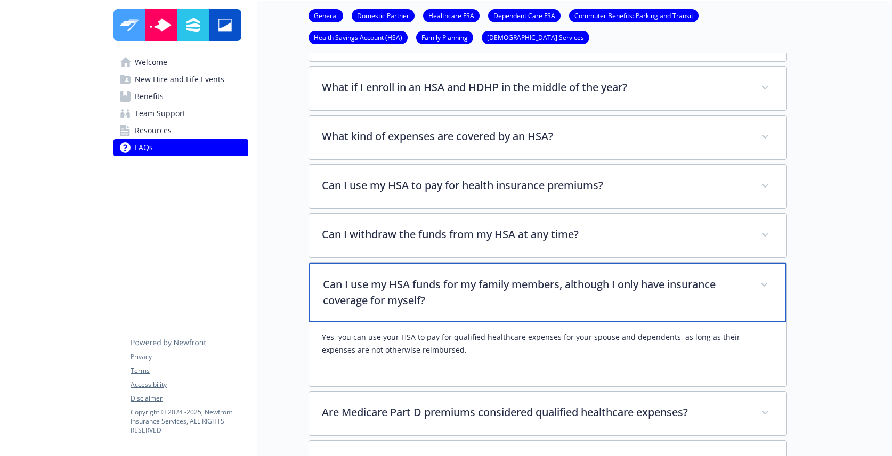
click at [509, 293] on p "Can I use my HSA funds for my family members, although I only have insurance co…" at bounding box center [535, 293] width 424 height 32
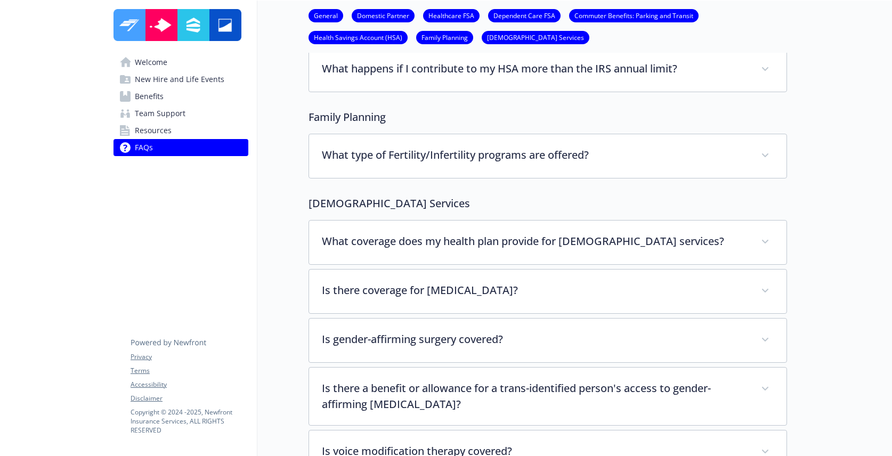
scroll to position [2255, 0]
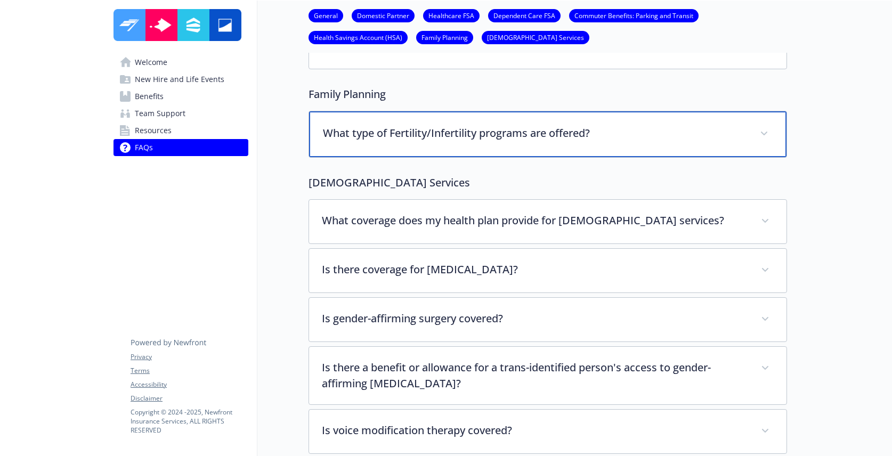
click at [571, 136] on div "What type of Fertility/Infertility programs are offered?" at bounding box center [547, 134] width 477 height 46
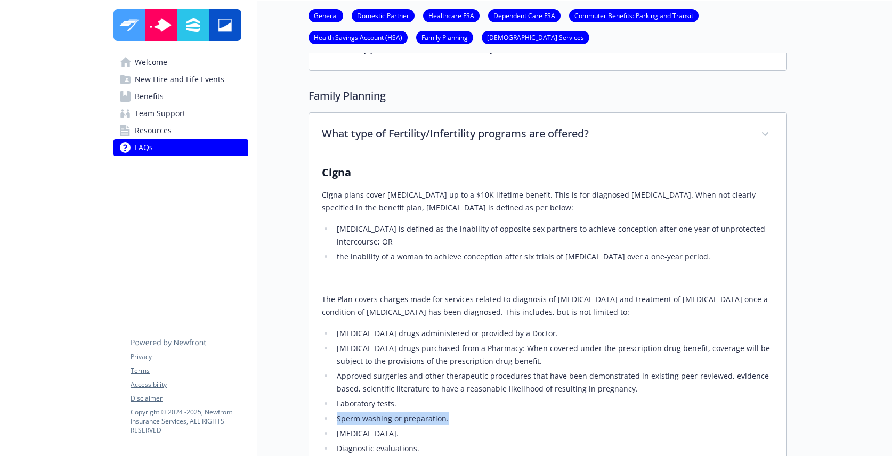
drag, startPoint x: 464, startPoint y: 408, endPoint x: 338, endPoint y: 408, distance: 126.3
click at [338, 412] on li "Sperm washing or preparation." at bounding box center [554, 418] width 440 height 13
click at [472, 397] on li "Laboratory tests." at bounding box center [554, 403] width 440 height 13
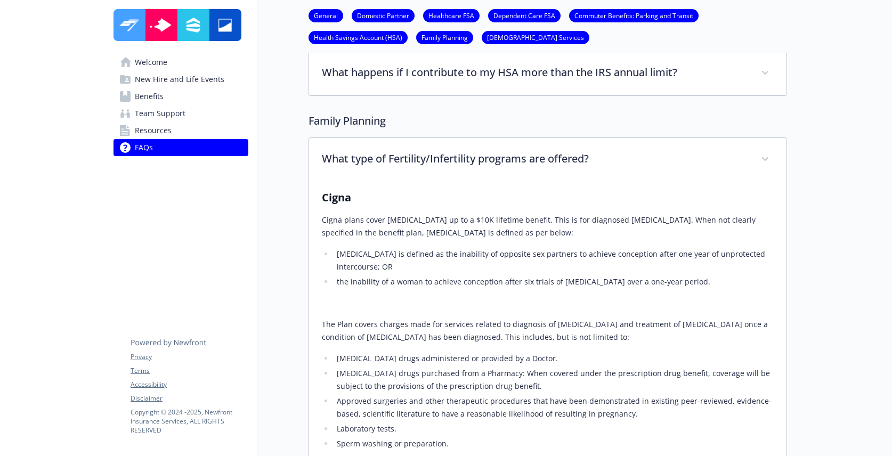
scroll to position [2236, 0]
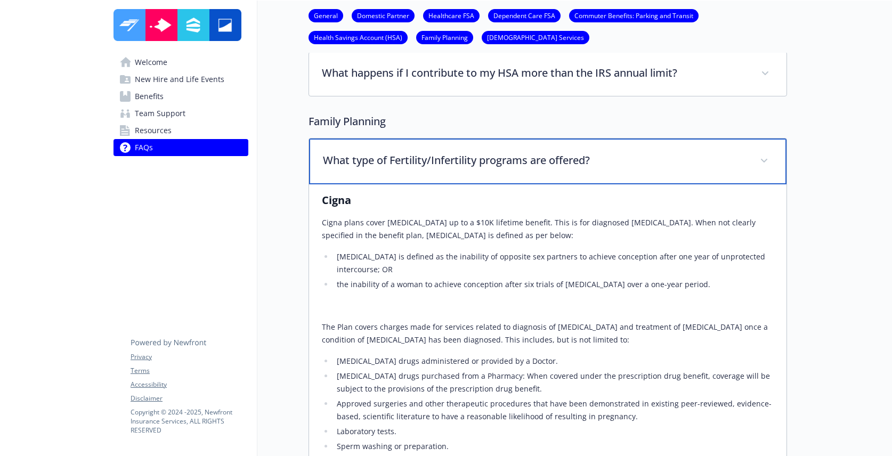
click at [768, 152] on span at bounding box center [764, 160] width 17 height 17
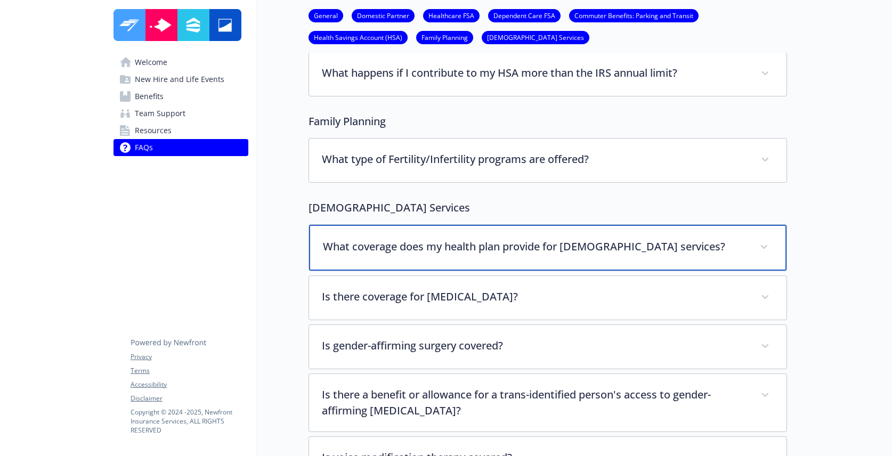
click at [681, 250] on div "What coverage does my health plan provide for transgender services?" at bounding box center [547, 248] width 477 height 46
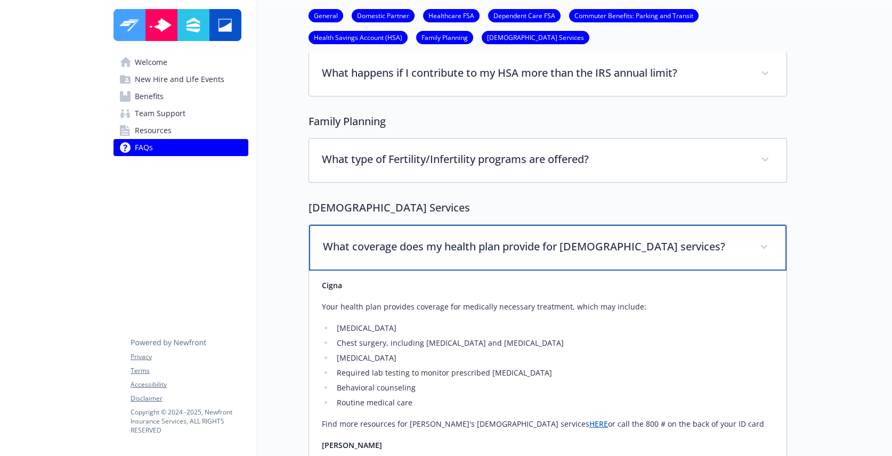
click at [670, 246] on div "What coverage does my health plan provide for transgender services?" at bounding box center [547, 248] width 477 height 46
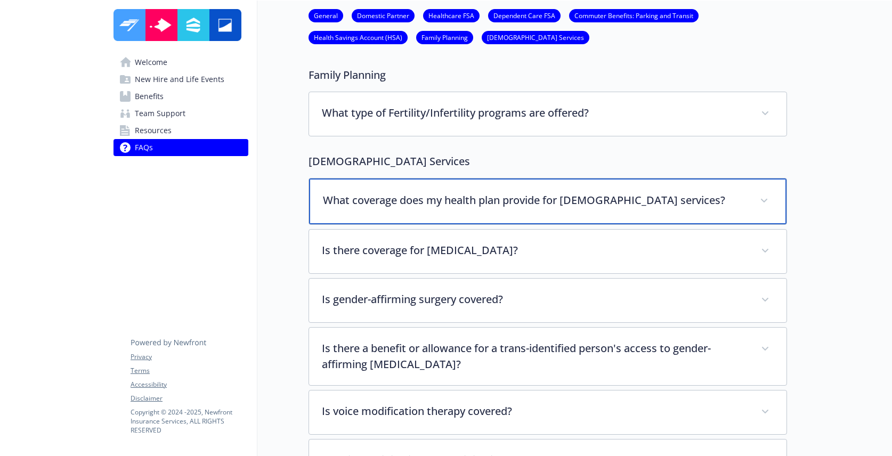
scroll to position [2283, 0]
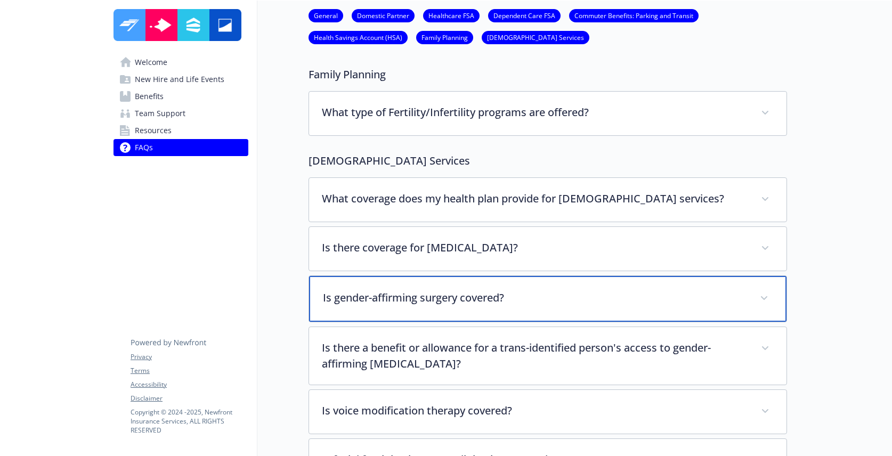
click at [647, 290] on p "Is gender-affirming surgery covered?" at bounding box center [535, 298] width 424 height 16
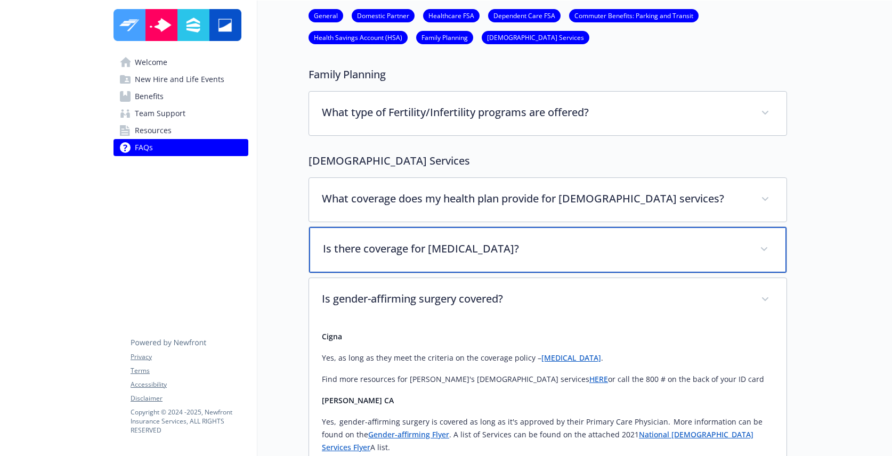
click at [644, 241] on p "Is there coverage for gender dysphoria?" at bounding box center [535, 249] width 424 height 16
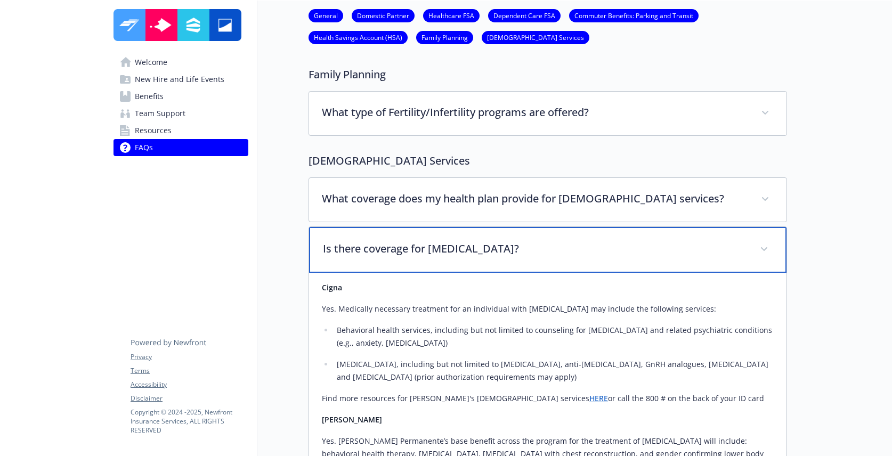
click at [641, 241] on p "Is there coverage for gender dysphoria?" at bounding box center [535, 249] width 424 height 16
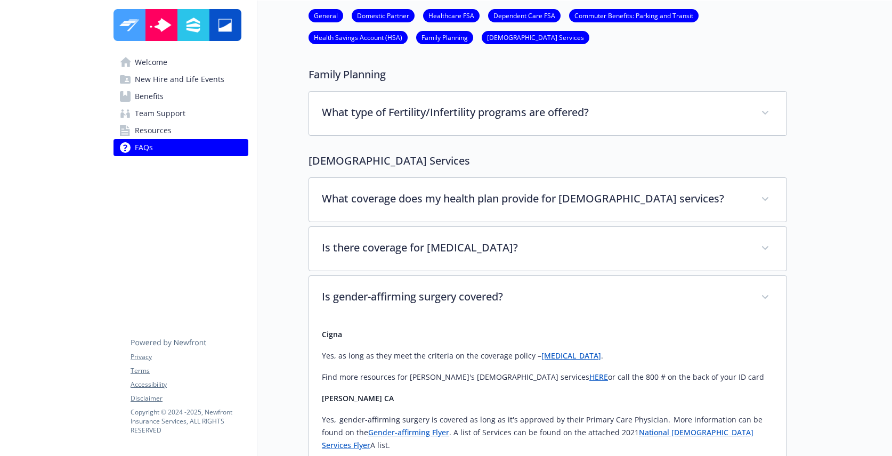
click at [654, 320] on div "Cigna Yes, as long as they meet the criteria on the coverage policy – Gender Re…" at bounding box center [548, 422] width 452 height 205
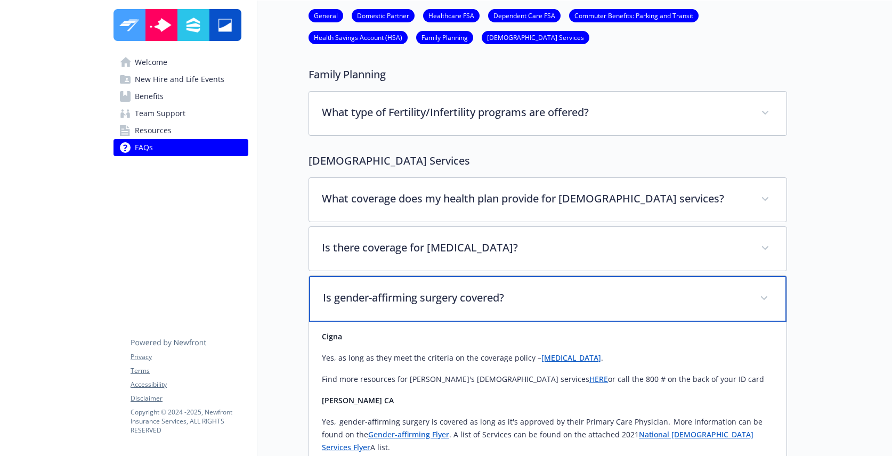
click at [654, 296] on div "Is gender-affirming surgery covered?" at bounding box center [547, 299] width 477 height 46
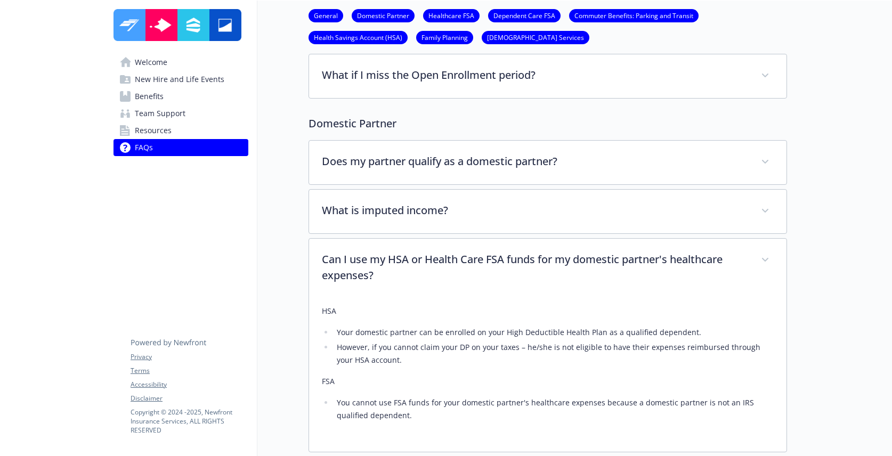
scroll to position [0, 0]
